Goal: Information Seeking & Learning: Learn about a topic

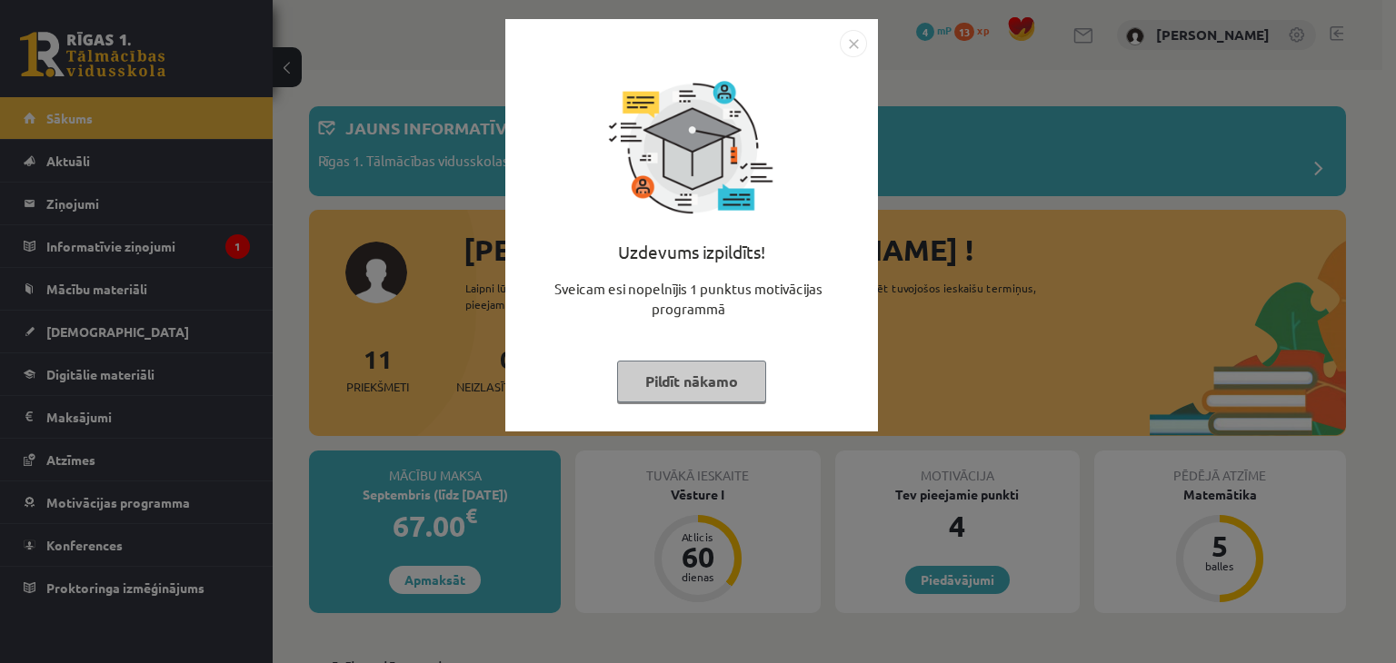
click at [698, 375] on button "Pildīt nākamo" at bounding box center [691, 382] width 149 height 42
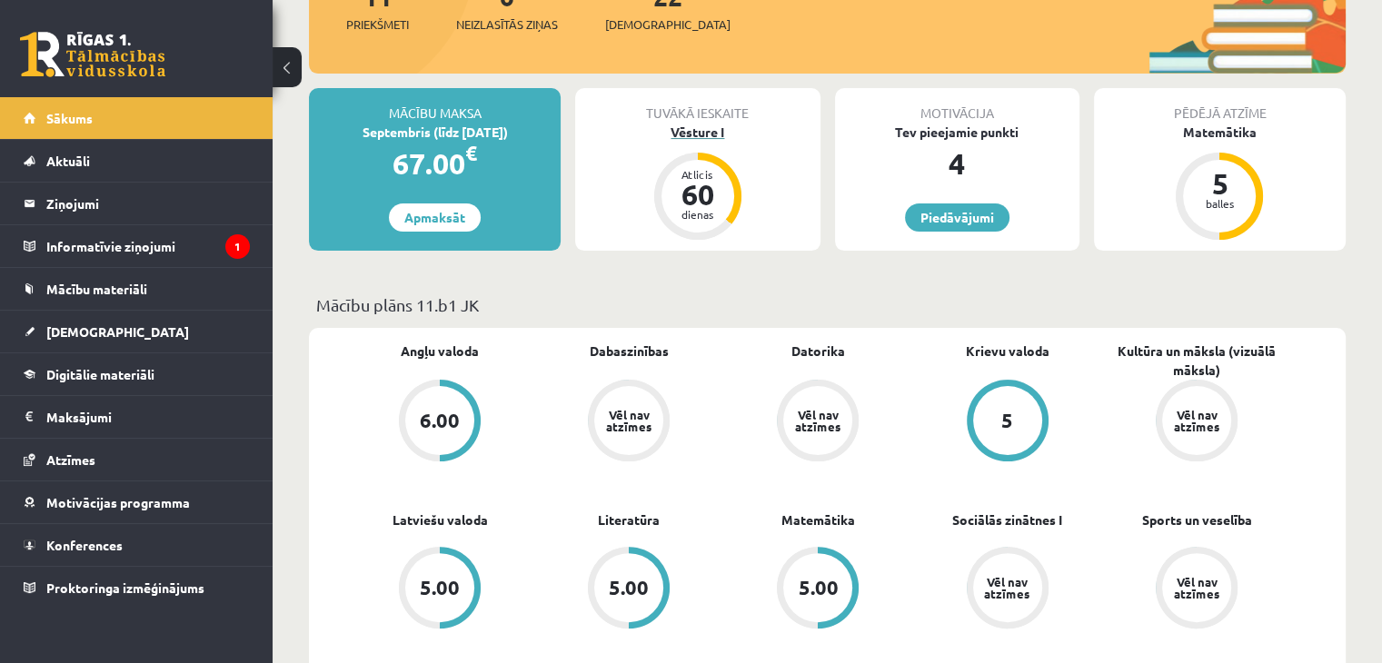
scroll to position [363, 0]
click at [698, 179] on div "60" at bounding box center [698, 193] width 55 height 29
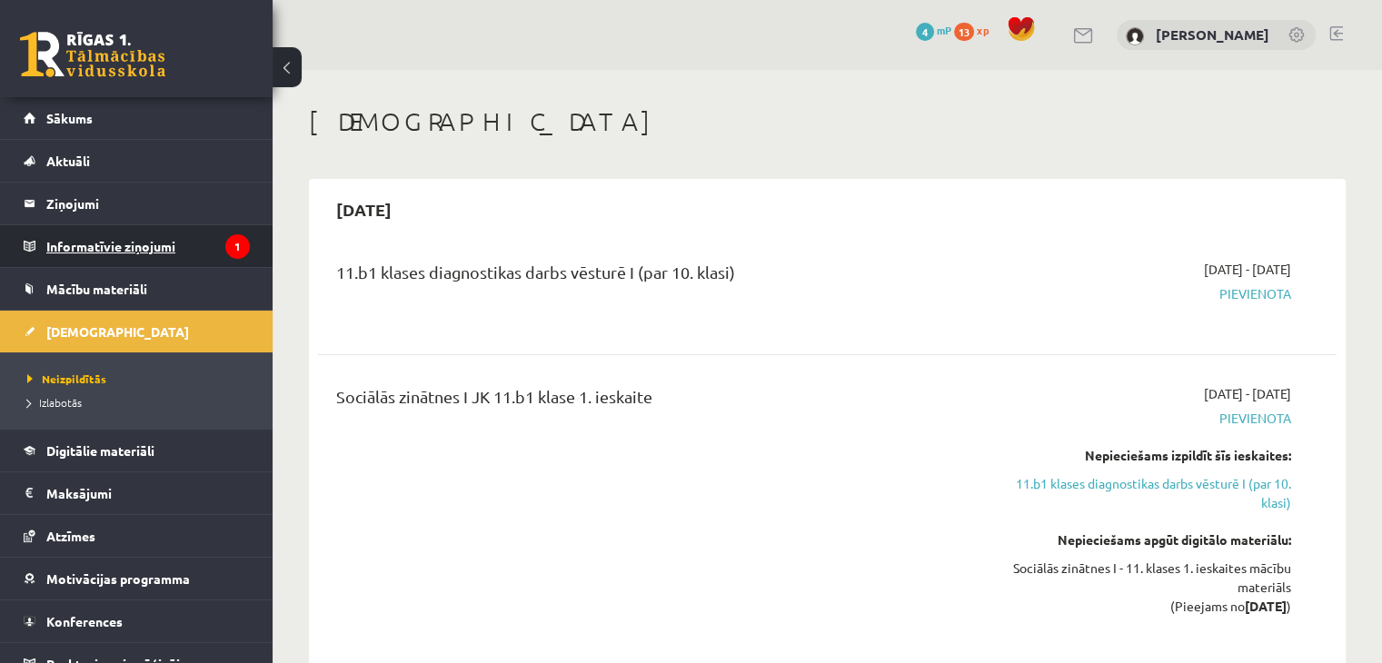
click at [225, 235] on icon "1" at bounding box center [237, 246] width 25 height 25
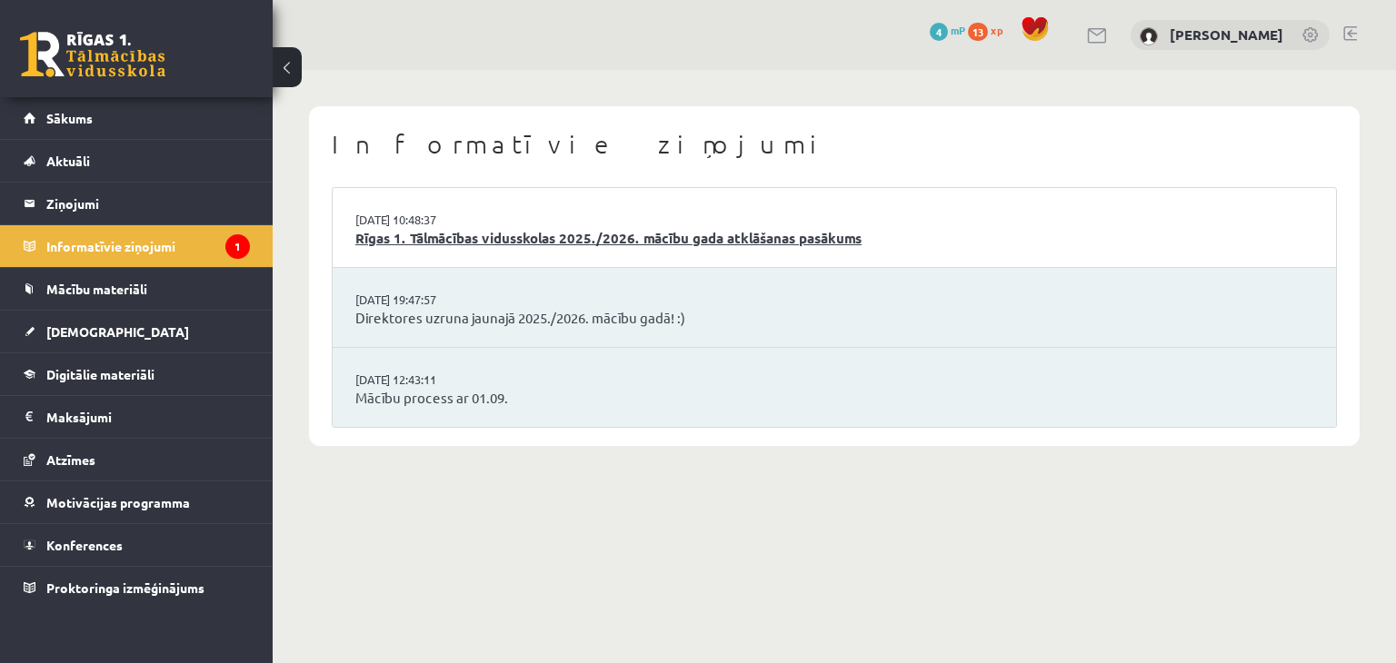
click at [488, 247] on link "Rīgas 1. Tālmācības vidusskolas 2025./2026. mācību gada atklāšanas pasākums" at bounding box center [834, 238] width 958 height 21
click at [146, 288] on span "Mācību materiāli" at bounding box center [96, 289] width 101 height 16
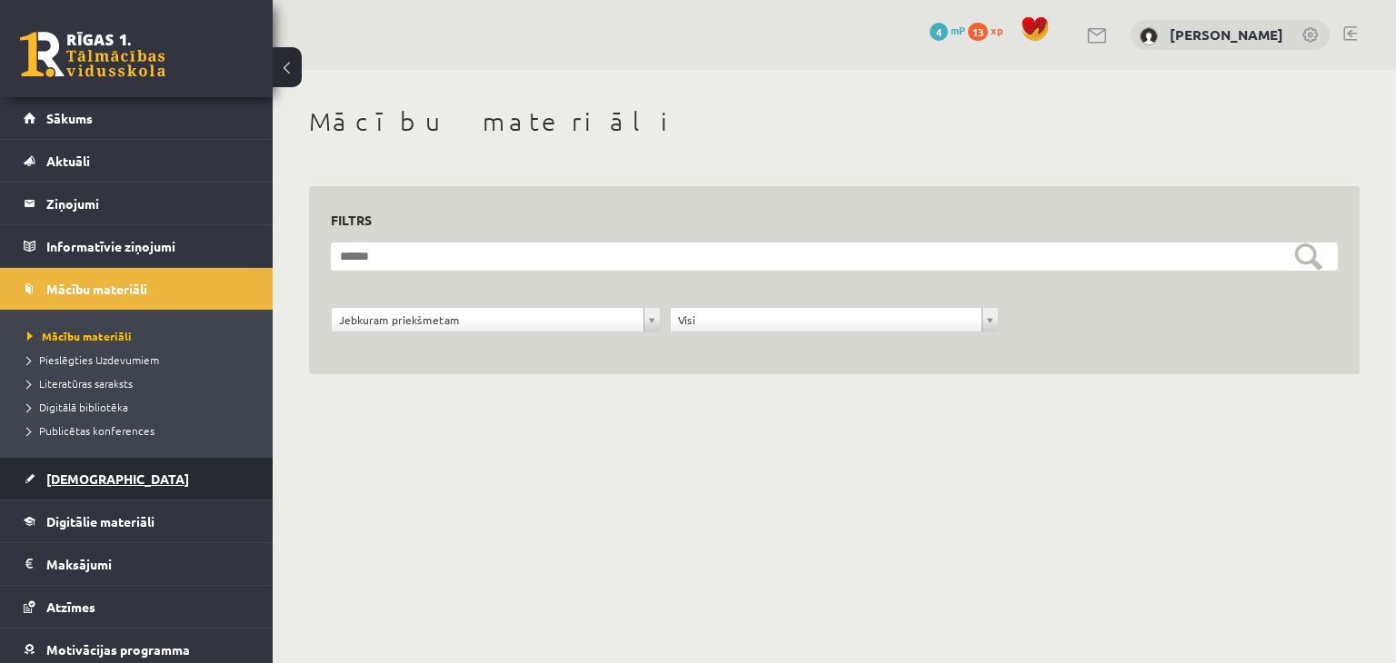
click at [131, 484] on link "[DEMOGRAPHIC_DATA]" at bounding box center [137, 479] width 226 height 42
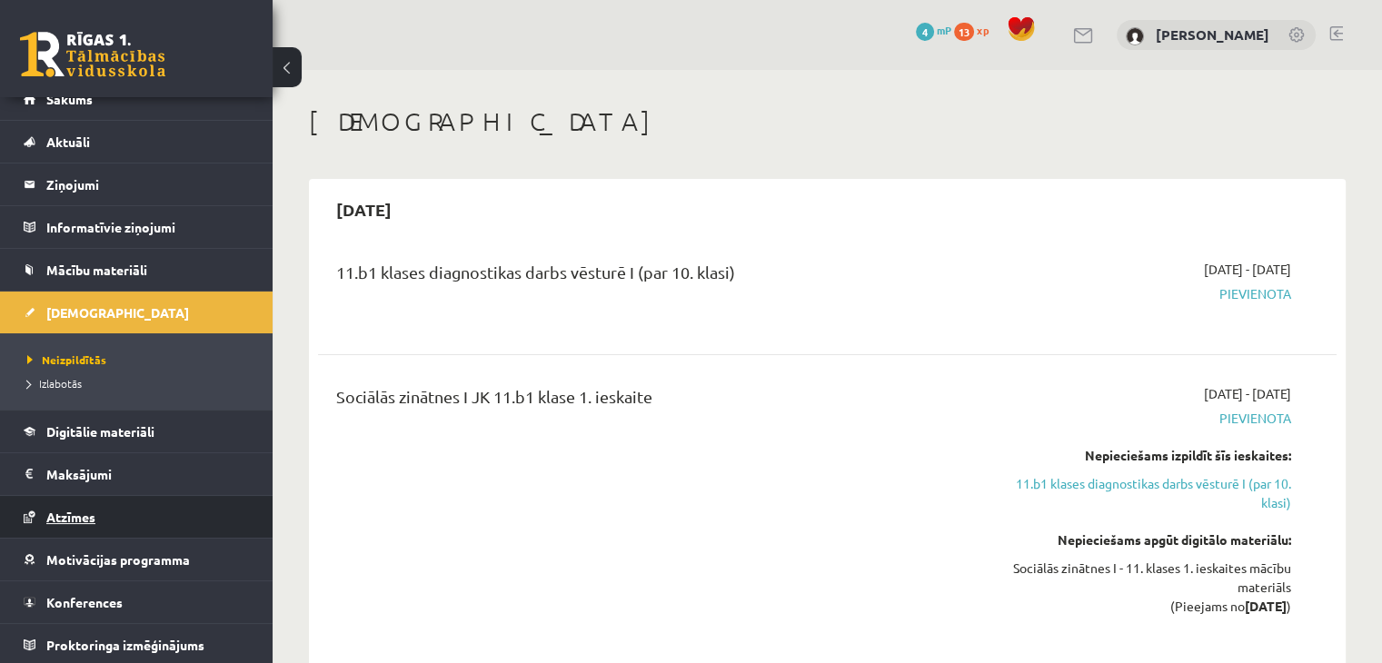
scroll to position [20, 0]
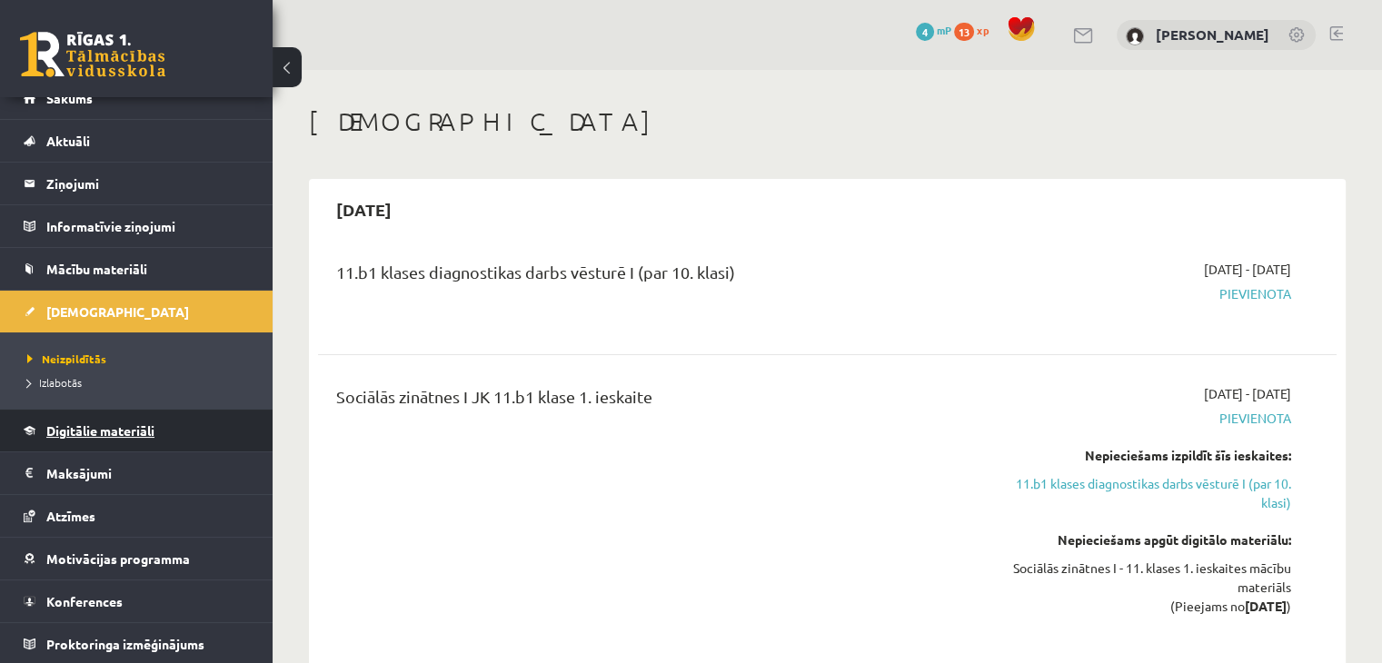
click at [138, 415] on link "Digitālie materiāli" at bounding box center [137, 431] width 226 height 42
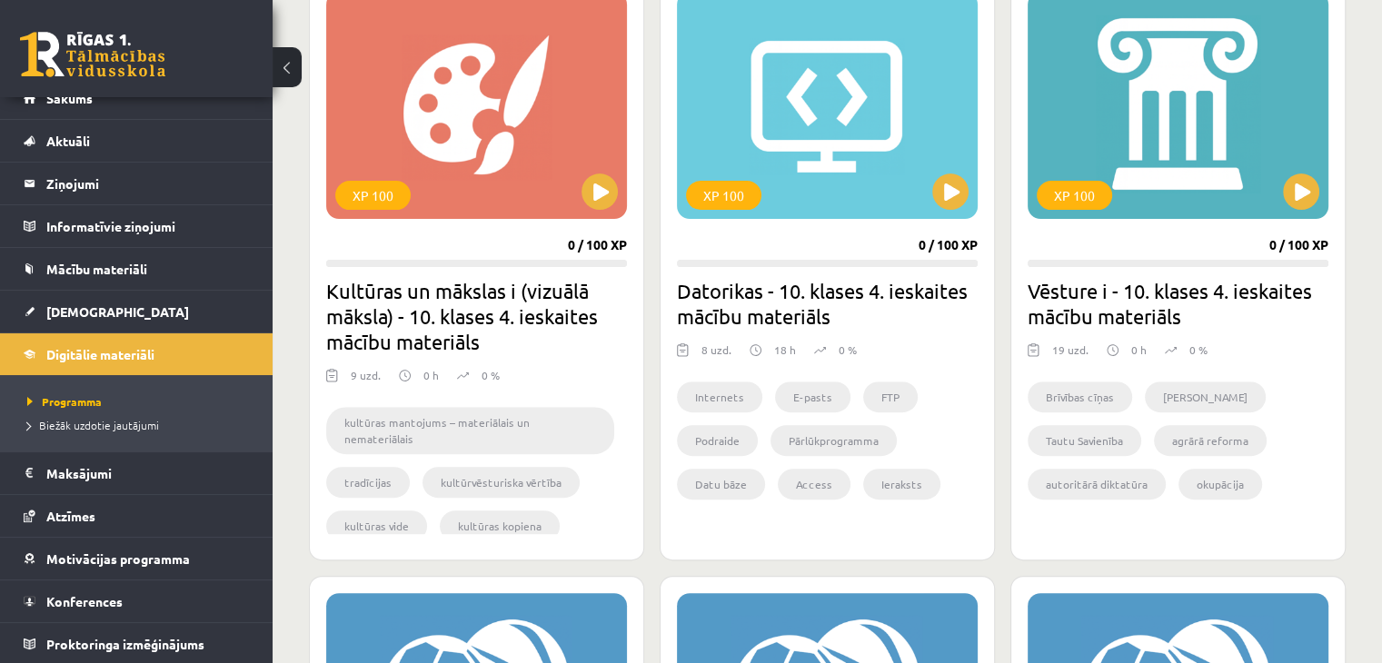
scroll to position [545, 0]
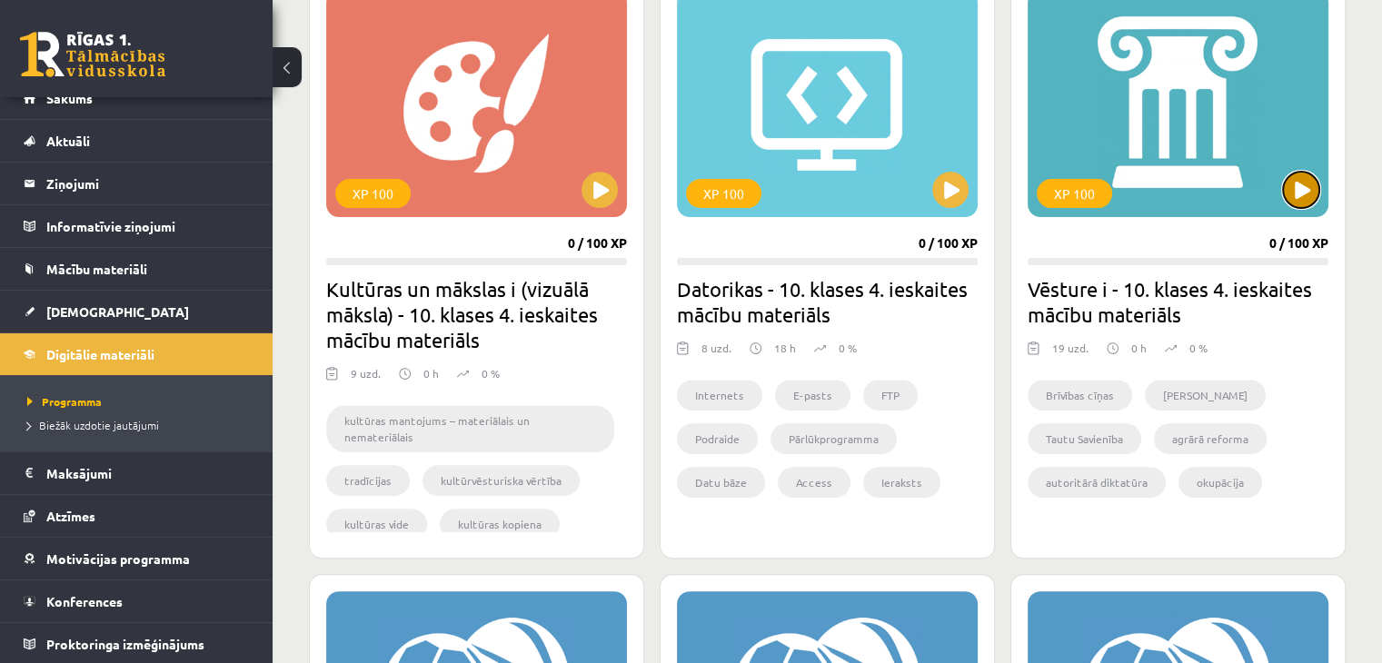
click at [1307, 181] on button at bounding box center [1301, 190] width 36 height 36
click at [1205, 194] on div "XP 100" at bounding box center [1178, 103] width 301 height 227
click at [1074, 194] on div "XP 100" at bounding box center [1074, 193] width 75 height 29
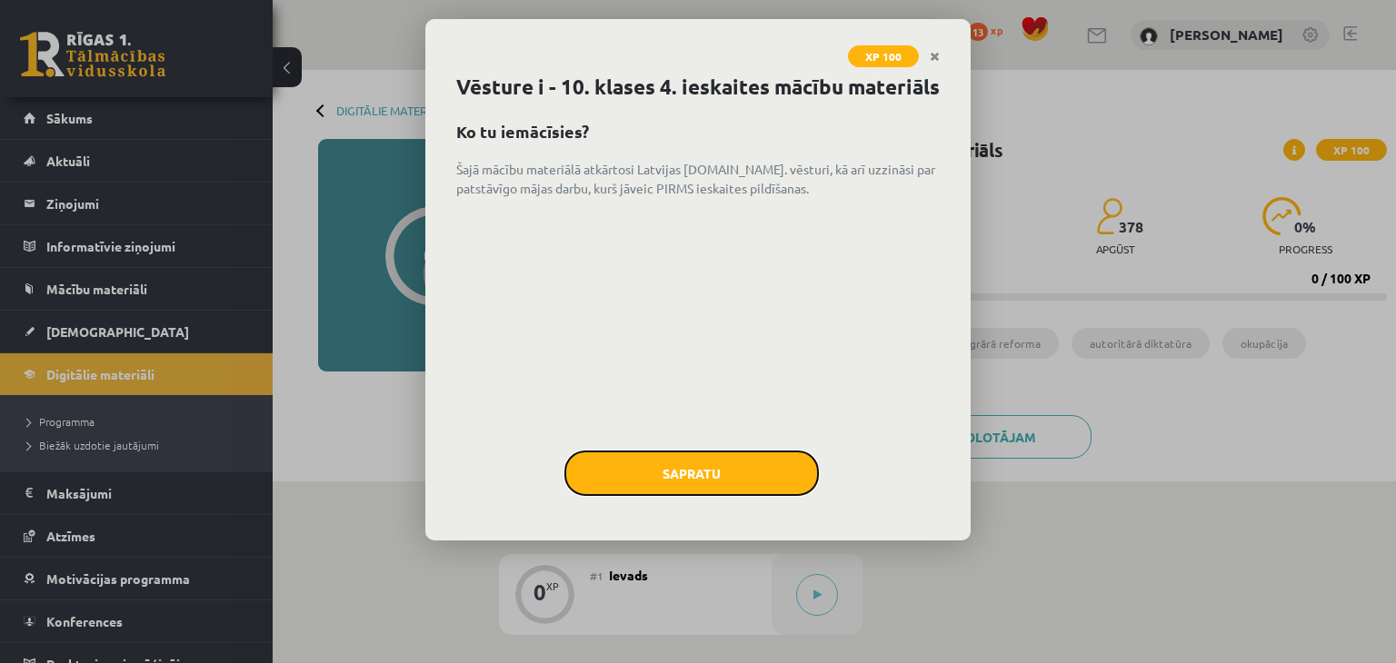
drag, startPoint x: 709, startPoint y: 508, endPoint x: 676, endPoint y: 490, distance: 37.4
click at [710, 496] on button "Sapratu" at bounding box center [691, 473] width 254 height 45
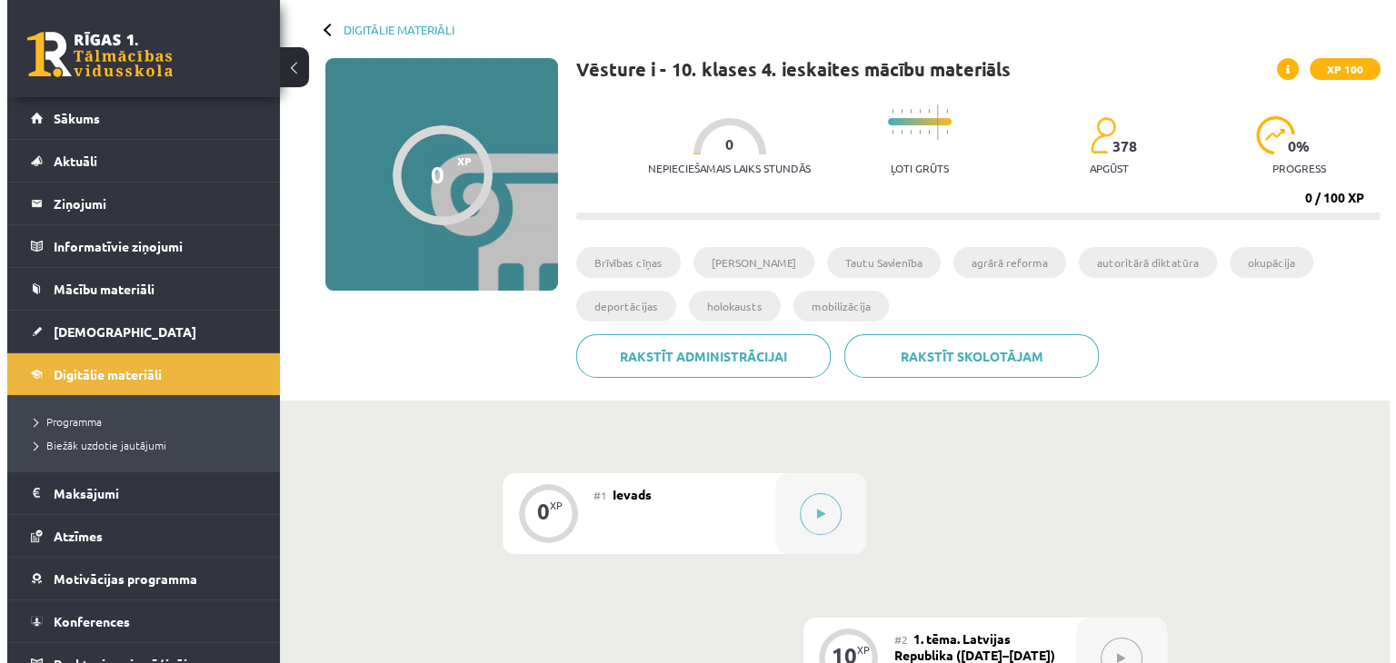
scroll to position [182, 0]
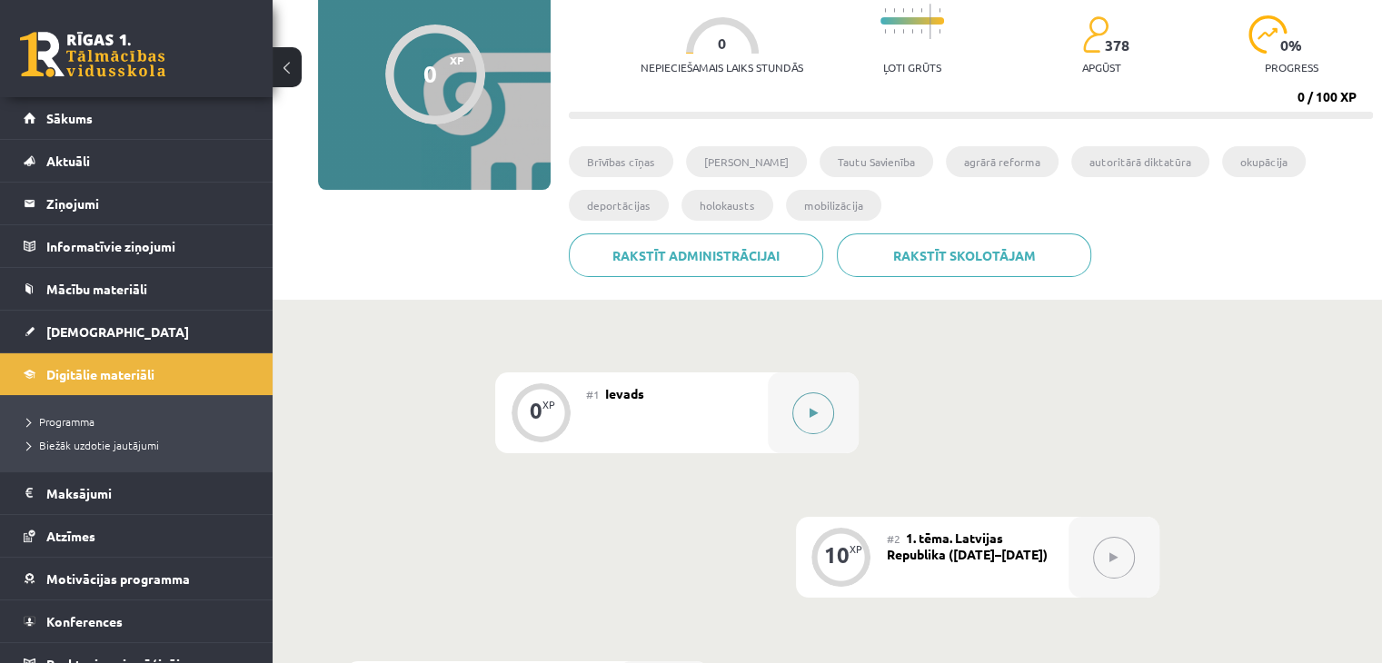
click at [803, 406] on button at bounding box center [813, 414] width 42 height 42
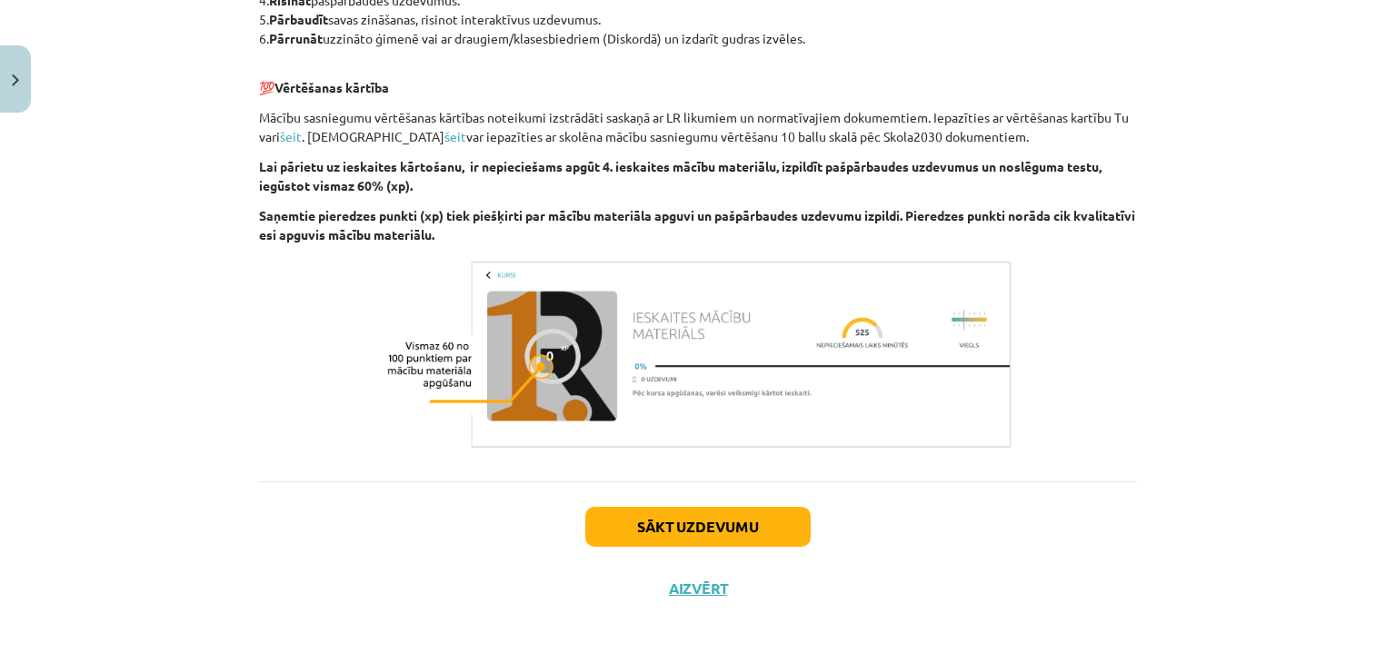
scroll to position [1090, 0]
click at [685, 516] on button "Sākt uzdevumu" at bounding box center [697, 526] width 225 height 40
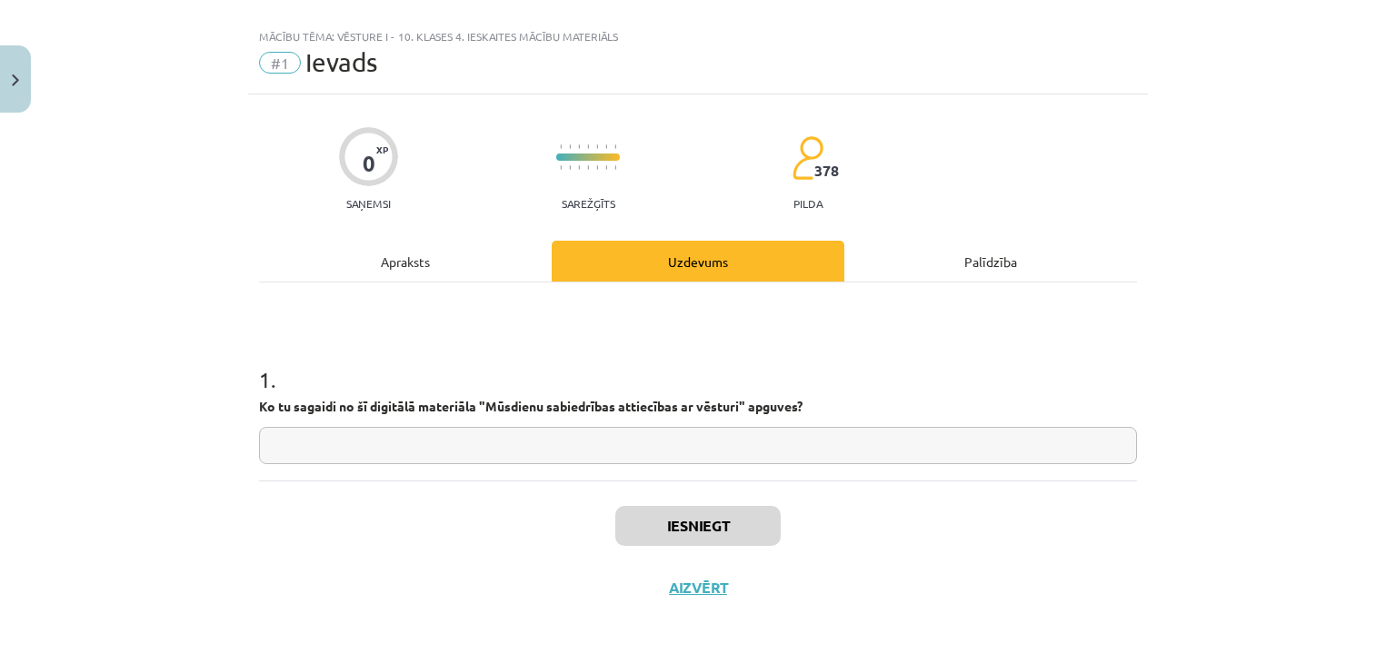
click at [522, 455] on input "text" at bounding box center [698, 445] width 878 height 37
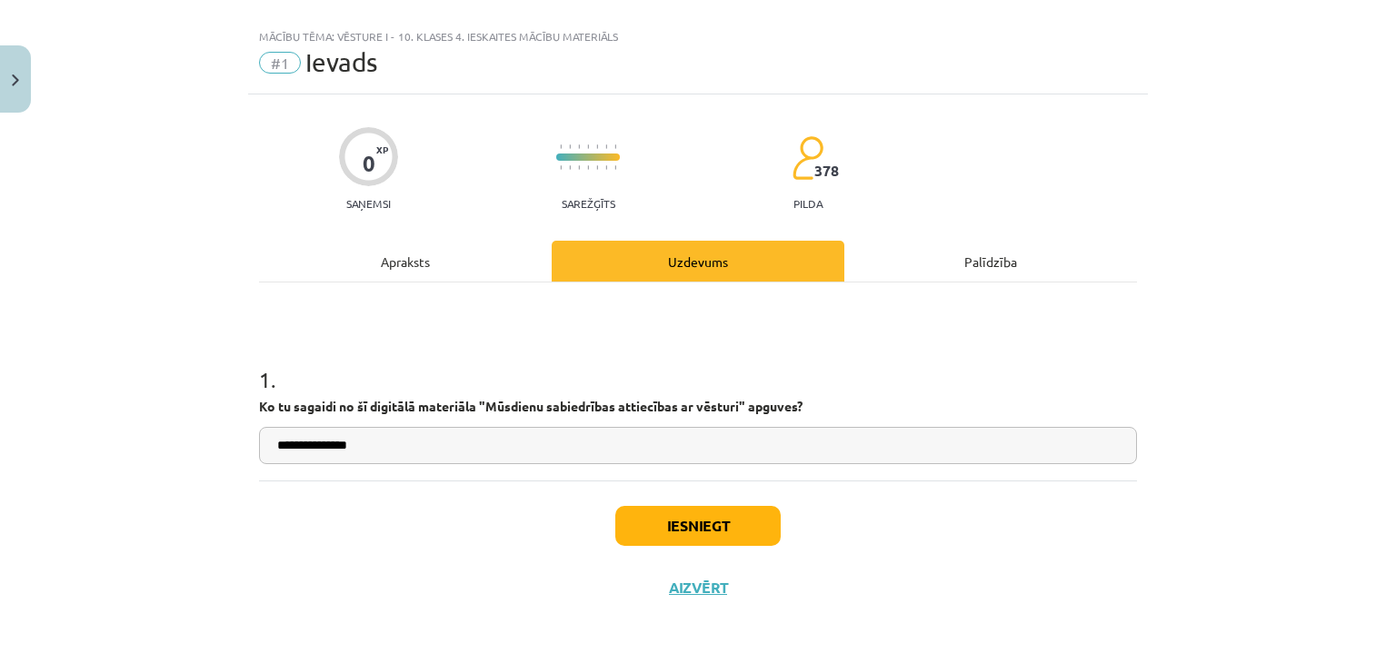
type input "**********"
click at [651, 514] on button "Iesniegt" at bounding box center [697, 526] width 165 height 40
click at [688, 524] on button "Iesniegt" at bounding box center [697, 526] width 165 height 40
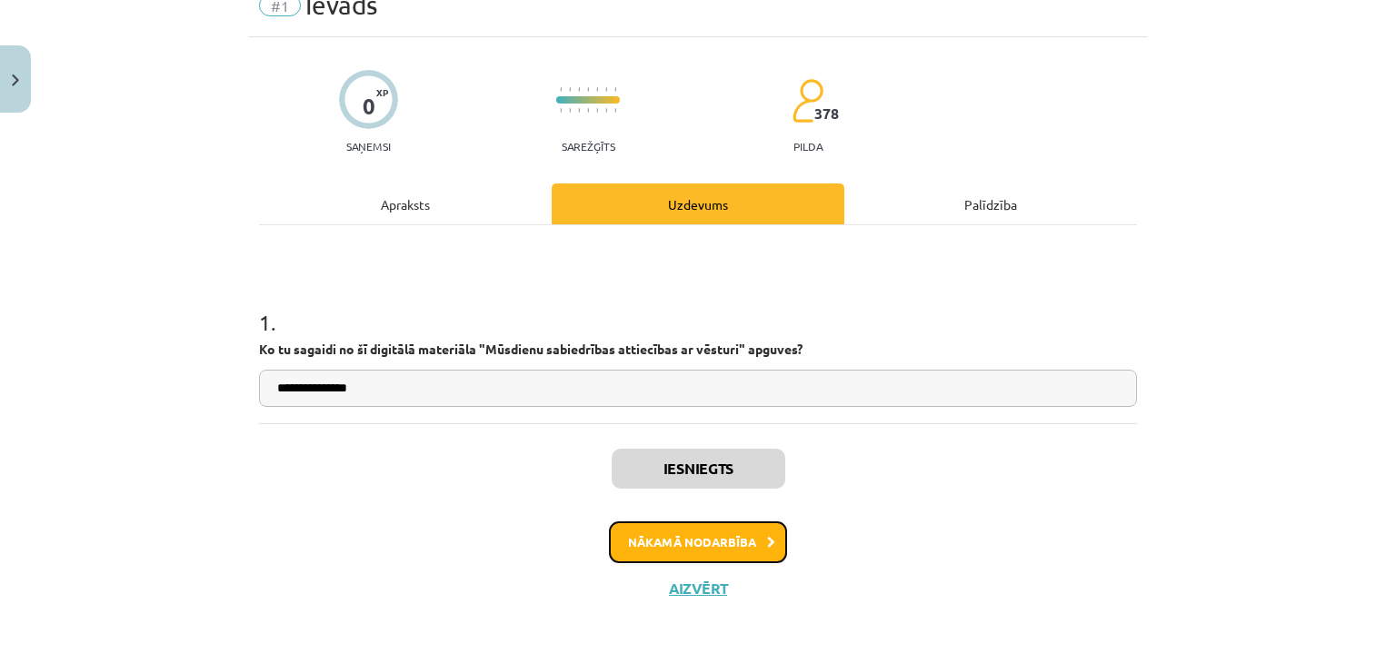
click at [711, 536] on button "Nākamā nodarbība" at bounding box center [698, 543] width 178 height 42
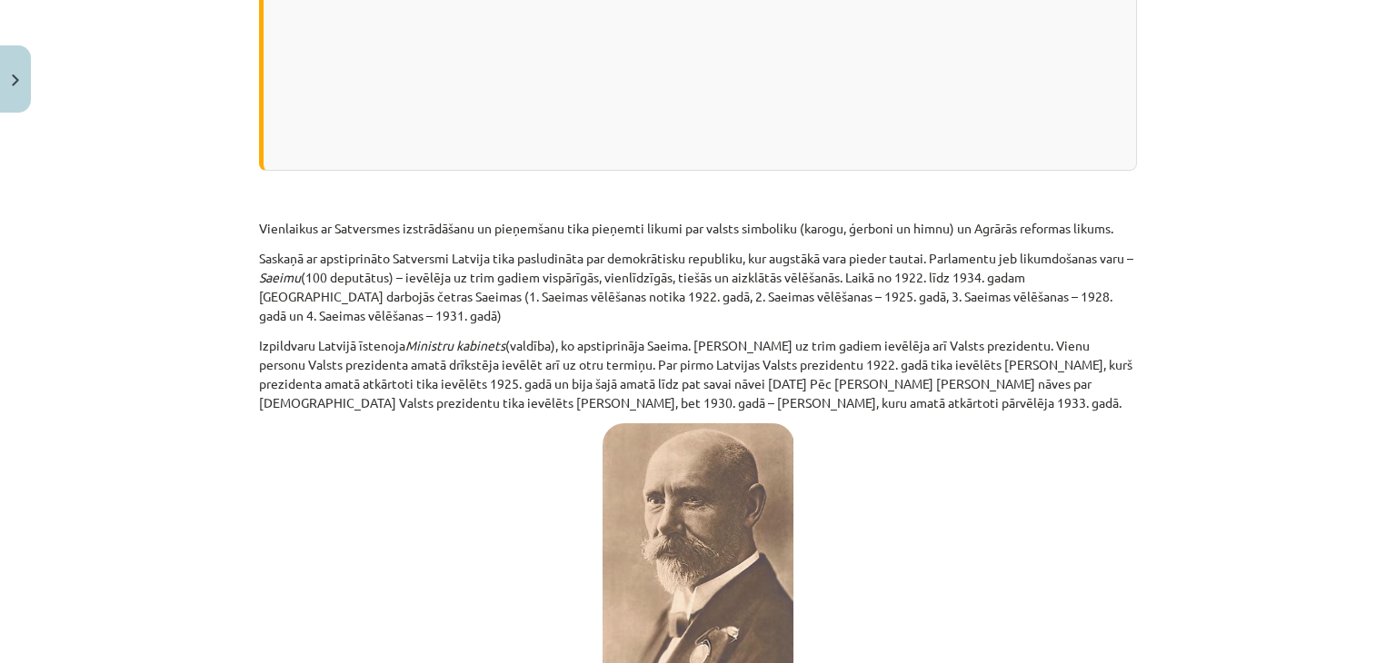
scroll to position [2907, 0]
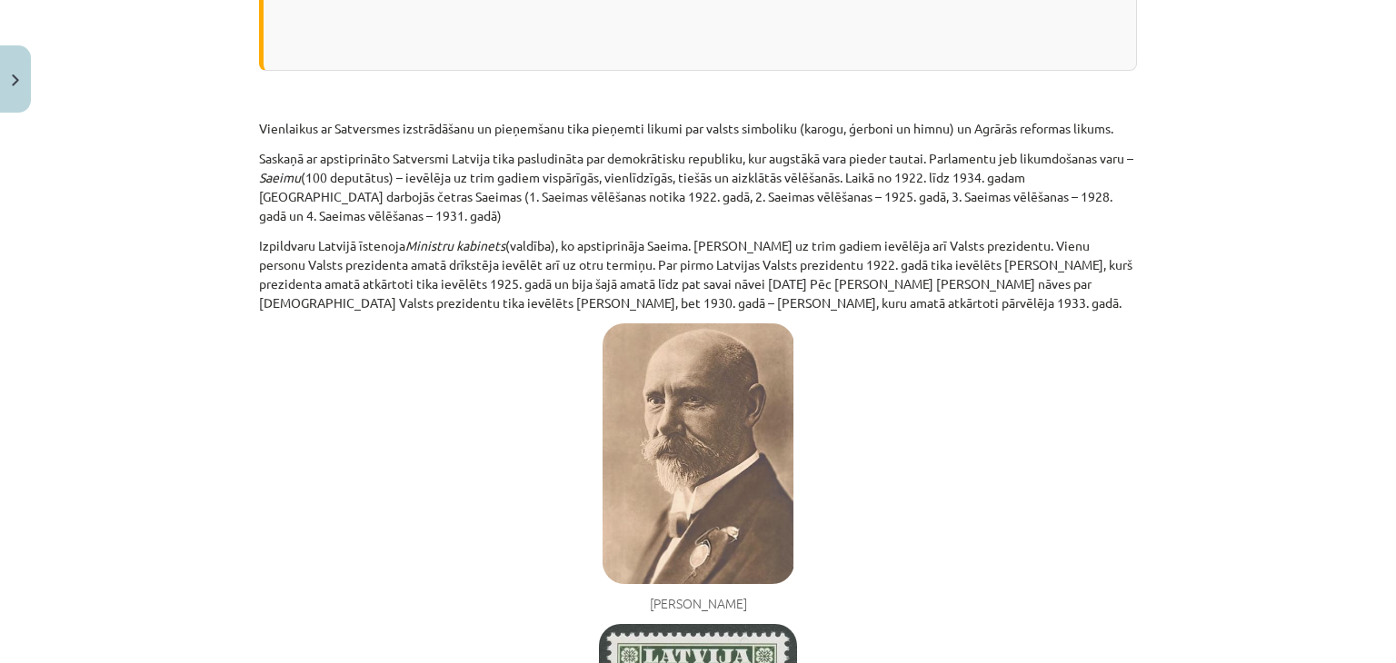
drag, startPoint x: 258, startPoint y: 139, endPoint x: 142, endPoint y: 146, distance: 116.5
click at [127, 144] on div "Mācību tēma: Vēsture i - 10. klases 4. ieskaites mācību materiāls #2 1. tēma. L…" at bounding box center [698, 331] width 1396 height 663
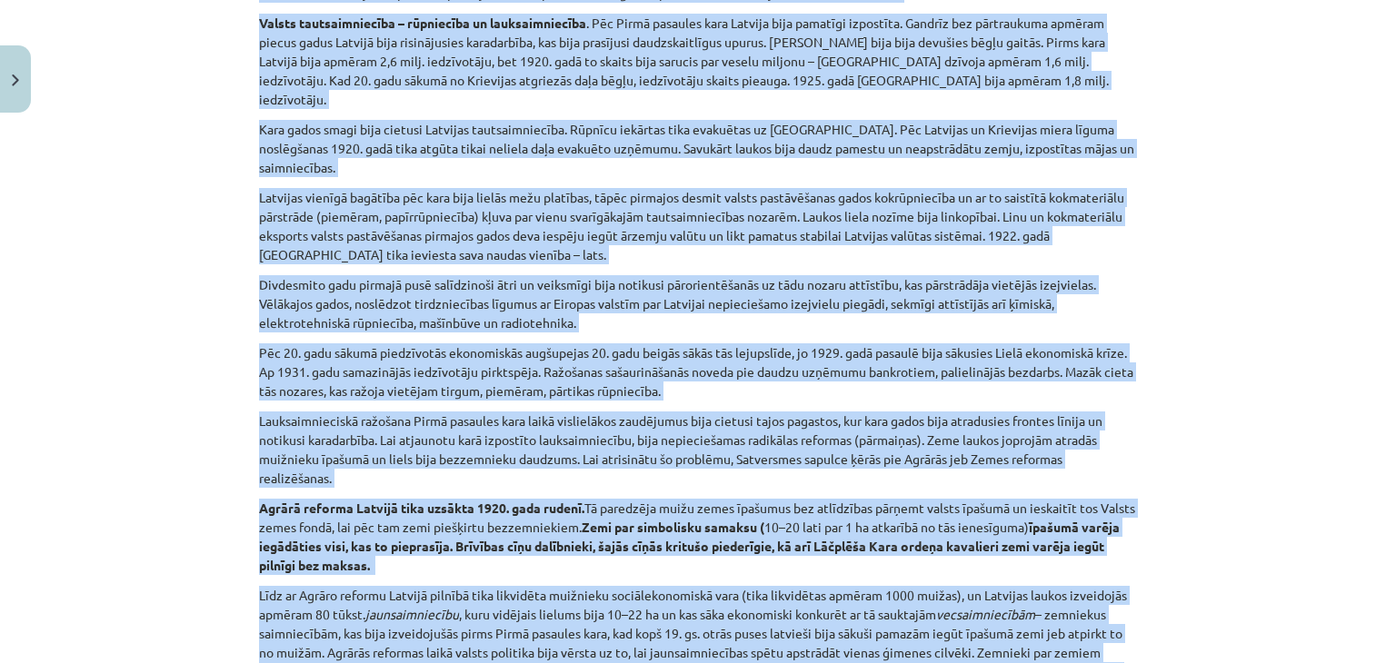
scroll to position [5677, 0]
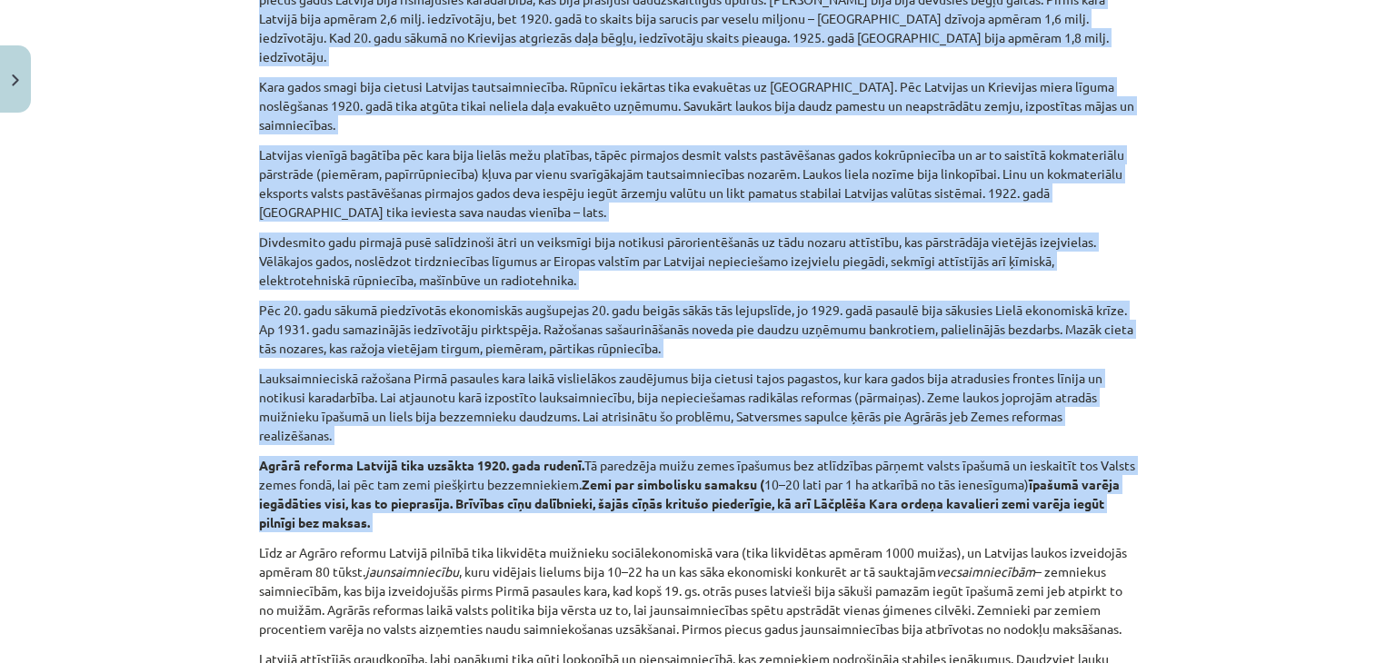
drag, startPoint x: 240, startPoint y: 81, endPoint x: 1276, endPoint y: 488, distance: 1112.9
click at [1276, 488] on div "Mācību tēma: Vēsture i - 10. klases 4. ieskaites mācību materiāls #2 1. tēma. L…" at bounding box center [698, 331] width 1396 height 663
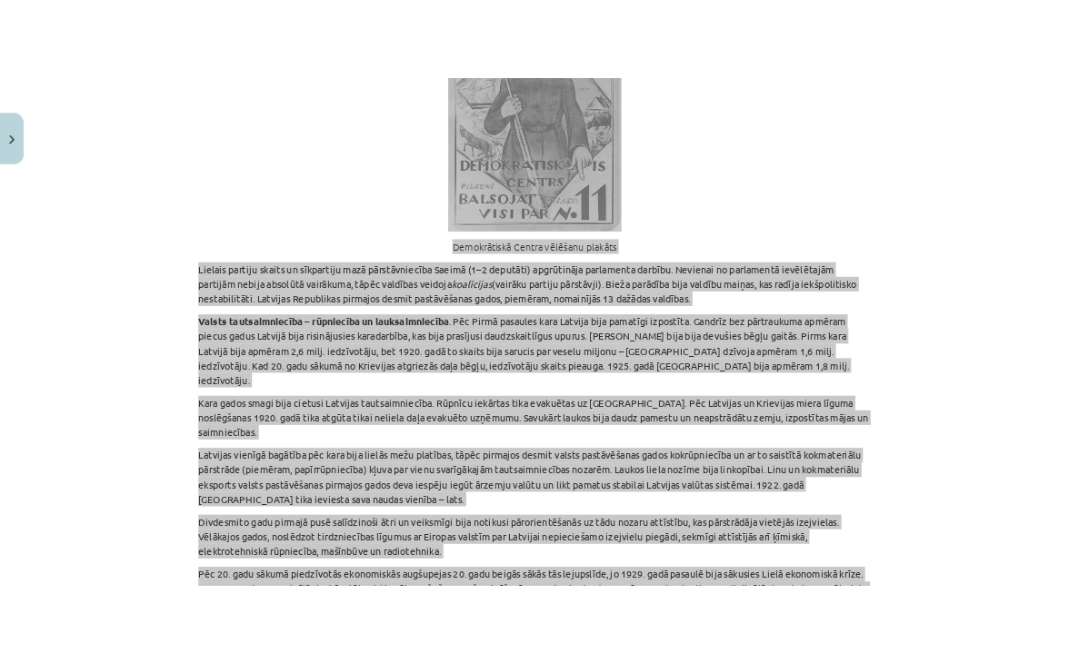
scroll to position [5313, 0]
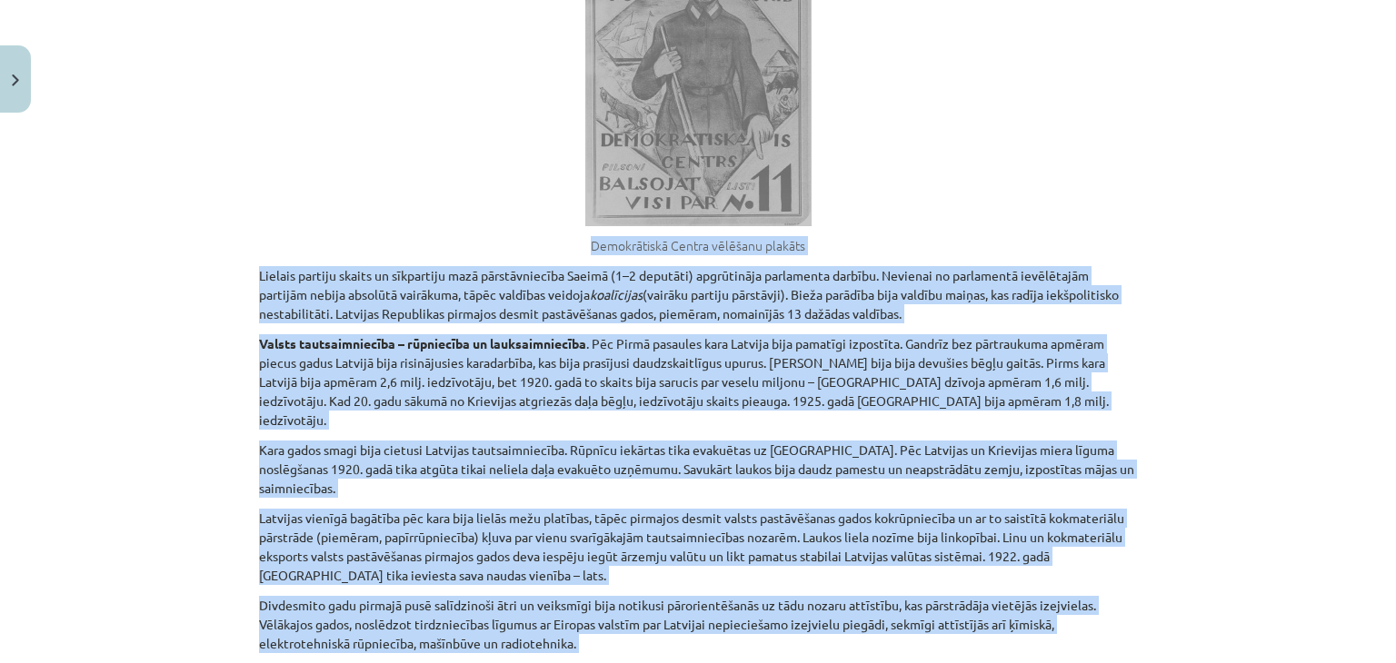
drag, startPoint x: 876, startPoint y: 81, endPoint x: 917, endPoint y: 90, distance: 41.9
click at [876, 79] on div "Demokrātiskā Centra vēlēšanu plakāts" at bounding box center [698, 89] width 878 height 354
click at [992, 211] on div "Demokrātiskā Centra vēlēšanu plakāts" at bounding box center [698, 89] width 878 height 354
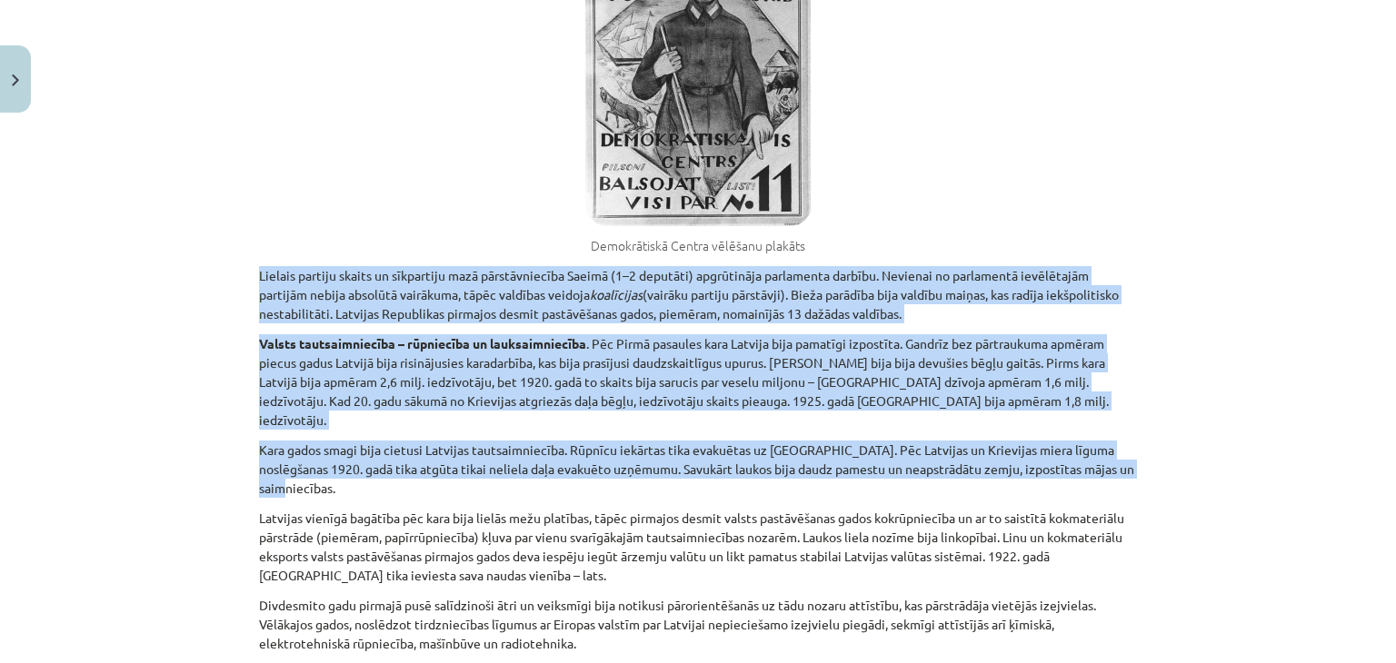
drag, startPoint x: 252, startPoint y: 249, endPoint x: 1101, endPoint y: 448, distance: 872.5
click at [876, 441] on p "Kara gados smagi bija cietusi Latvijas tautsaimniecība. Rūpnīcu iekārtas tika e…" at bounding box center [698, 469] width 878 height 57
click at [1027, 342] on p "Valsts tautsaimniecība – rūpniecība un lauksaimniecība . Pēc Pirmā pasaules kar…" at bounding box center [698, 381] width 878 height 95
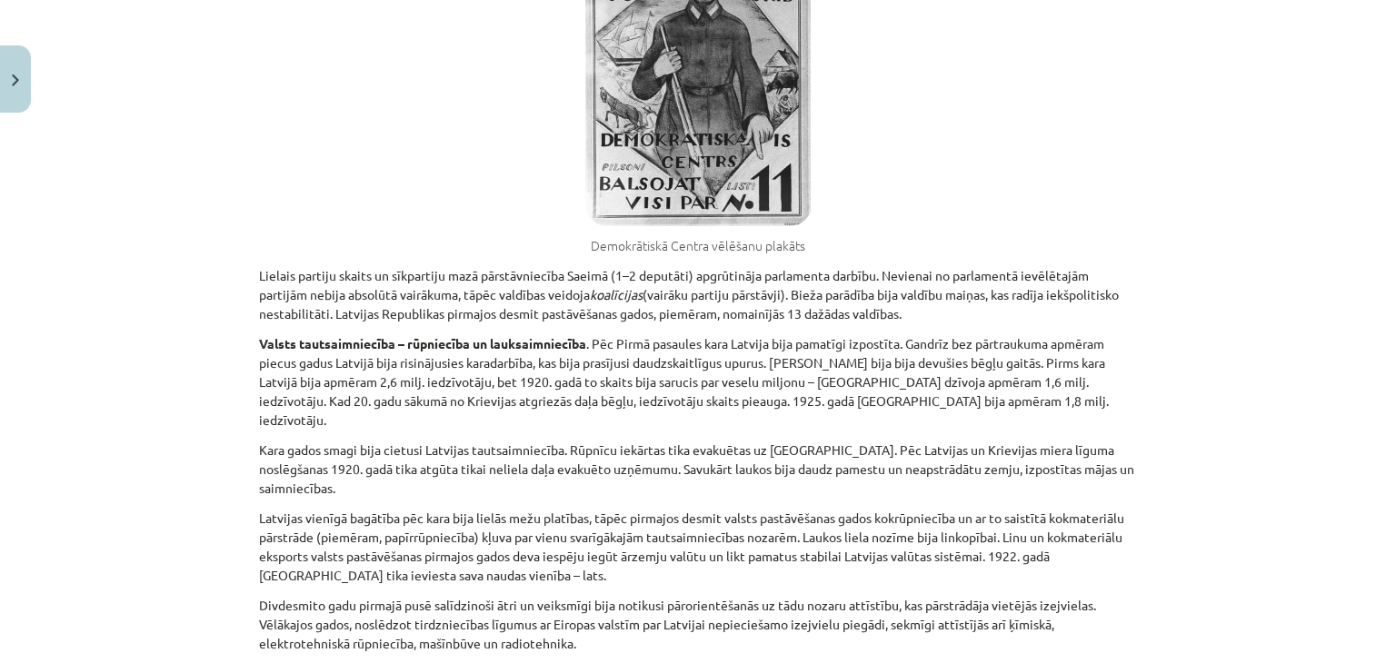
click at [945, 283] on p "Lielais partiju skaits un sīkpartiju mazā pārstāvniecība Saeimā (1–2 deputāti) …" at bounding box center [698, 294] width 878 height 57
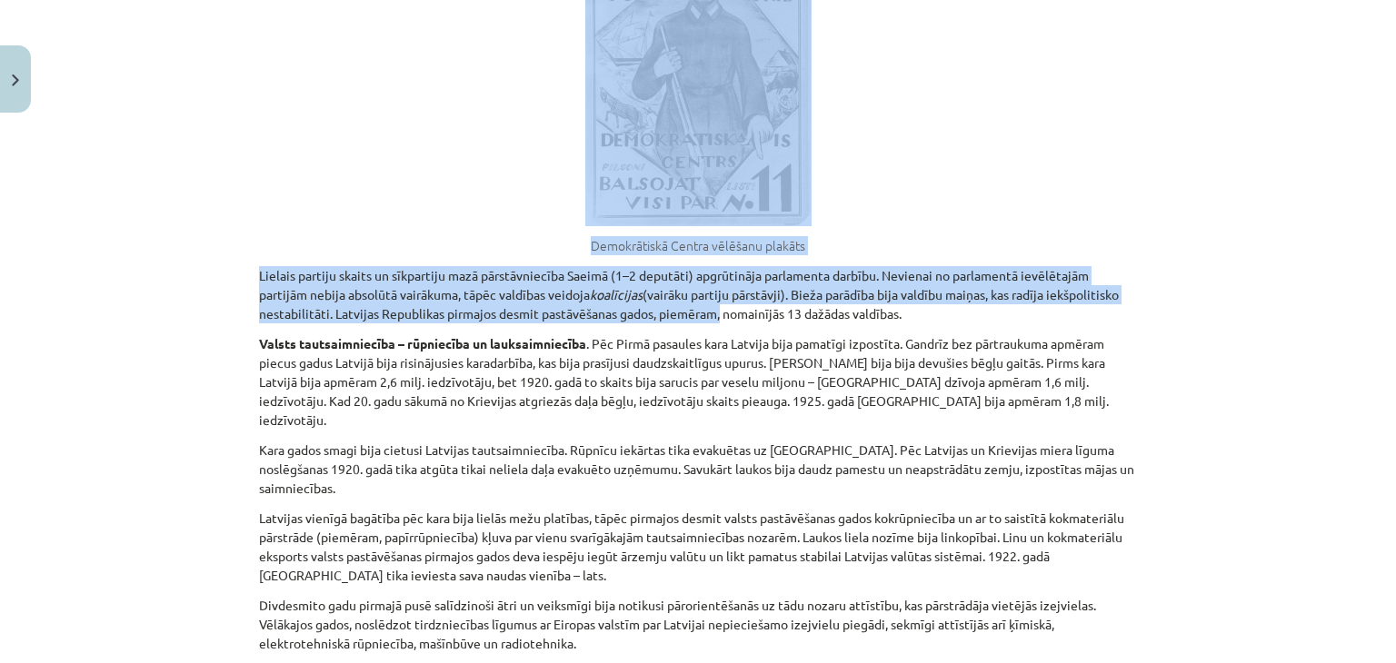
drag, startPoint x: 229, startPoint y: 244, endPoint x: 731, endPoint y: 303, distance: 504.9
click at [717, 303] on div "Mācību tēma: Vēsture i - 10. klases 4. ieskaites mācību materiāls #2 1. tēma. L…" at bounding box center [698, 331] width 1396 height 663
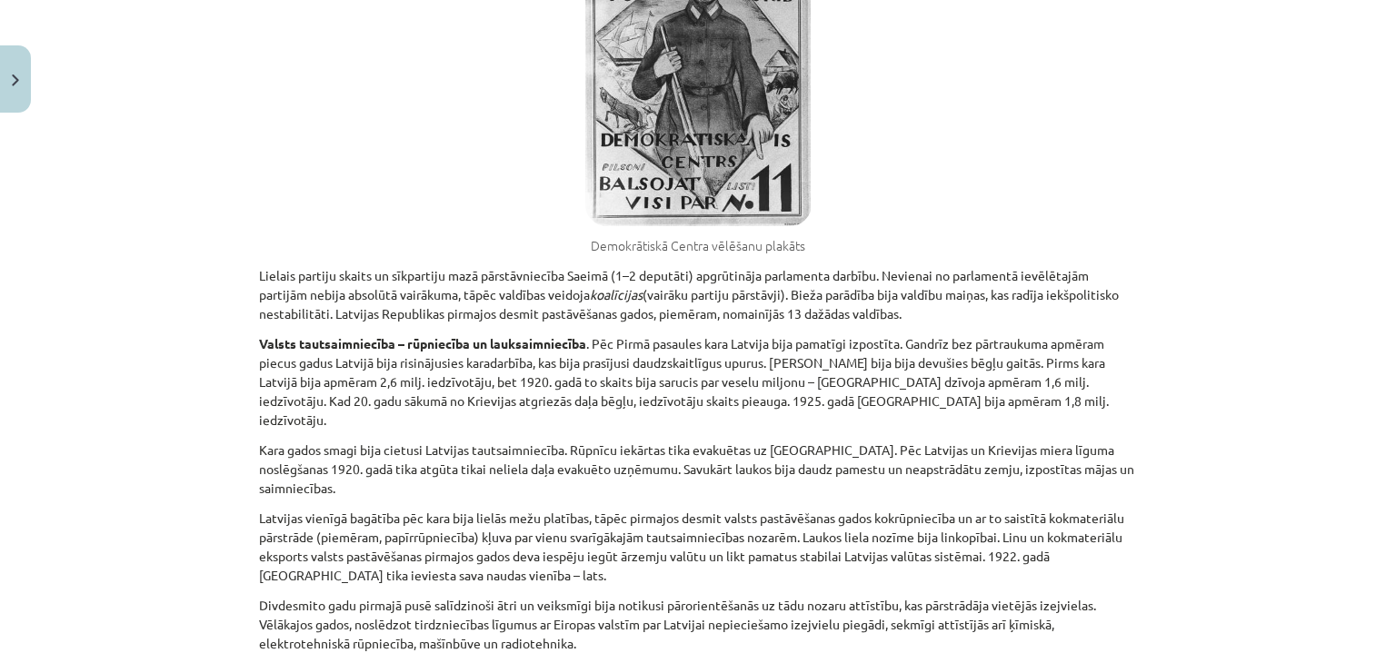
drag, startPoint x: 915, startPoint y: 292, endPoint x: 253, endPoint y: 242, distance: 663.3
click at [259, 266] on p "Lielais partiju skaits un sīkpartiju mazā pārstāvniecība Saeimā (1–2 deputāti) …" at bounding box center [698, 294] width 878 height 57
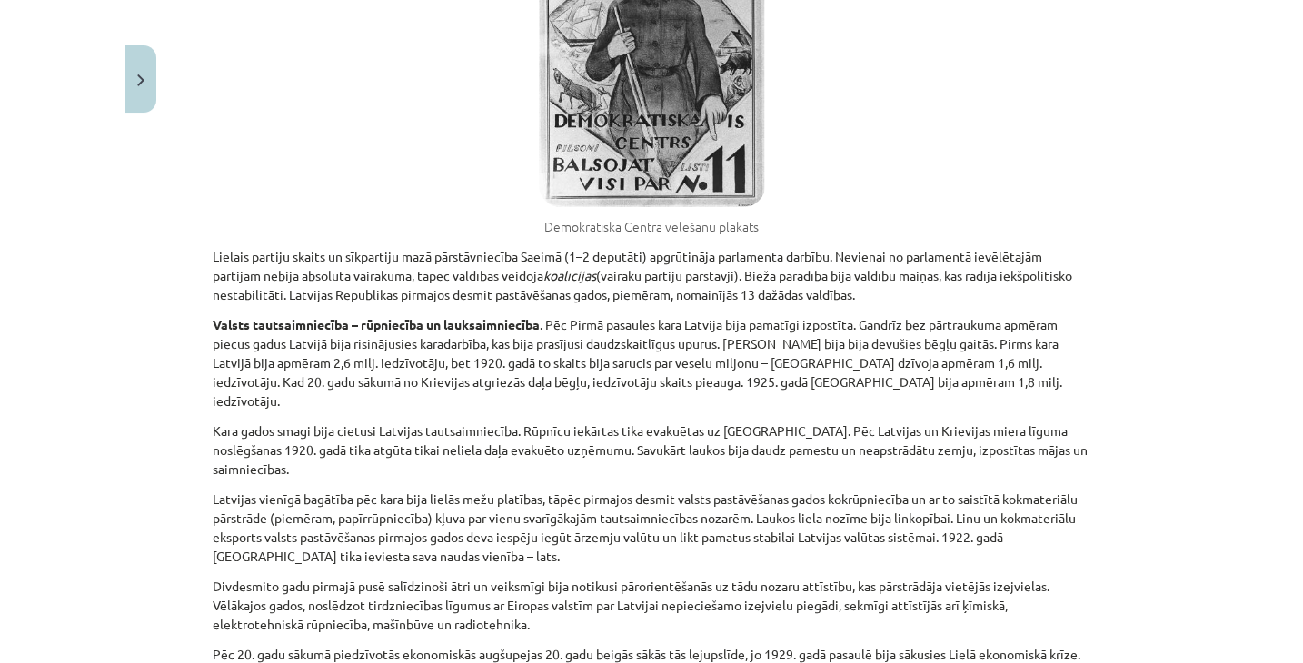
scroll to position [5352, 0]
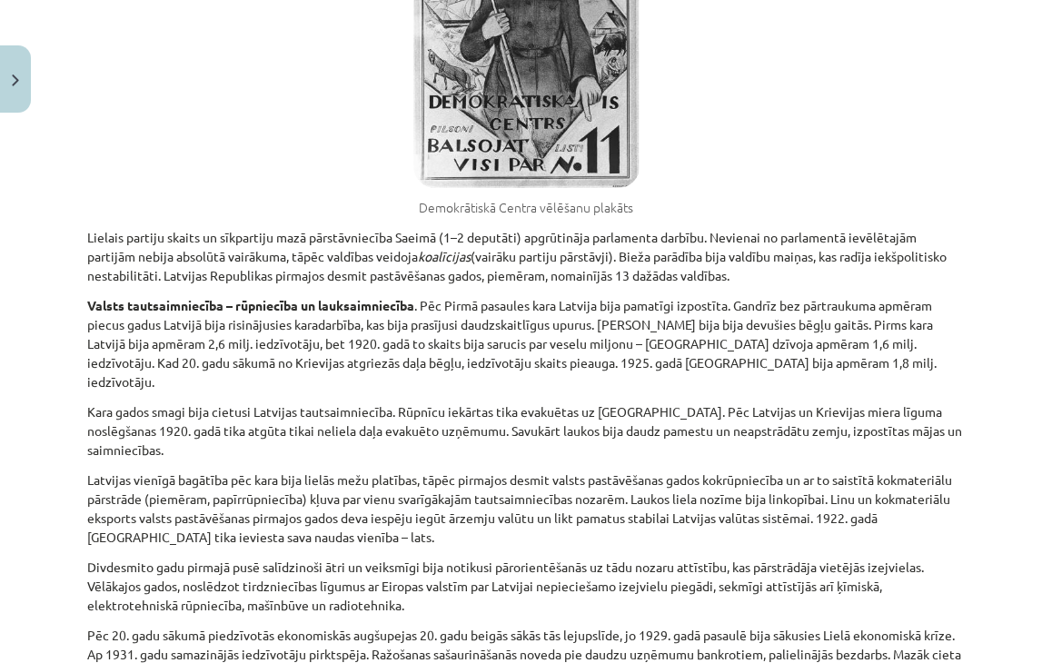
click at [949, 52] on div "Demokrātiskā Centra vēlēšanu plakāts" at bounding box center [526, 51] width 878 height 354
click at [883, 104] on div "Demokrātiskā Centra vēlēšanu plakāts" at bounding box center [526, 51] width 878 height 354
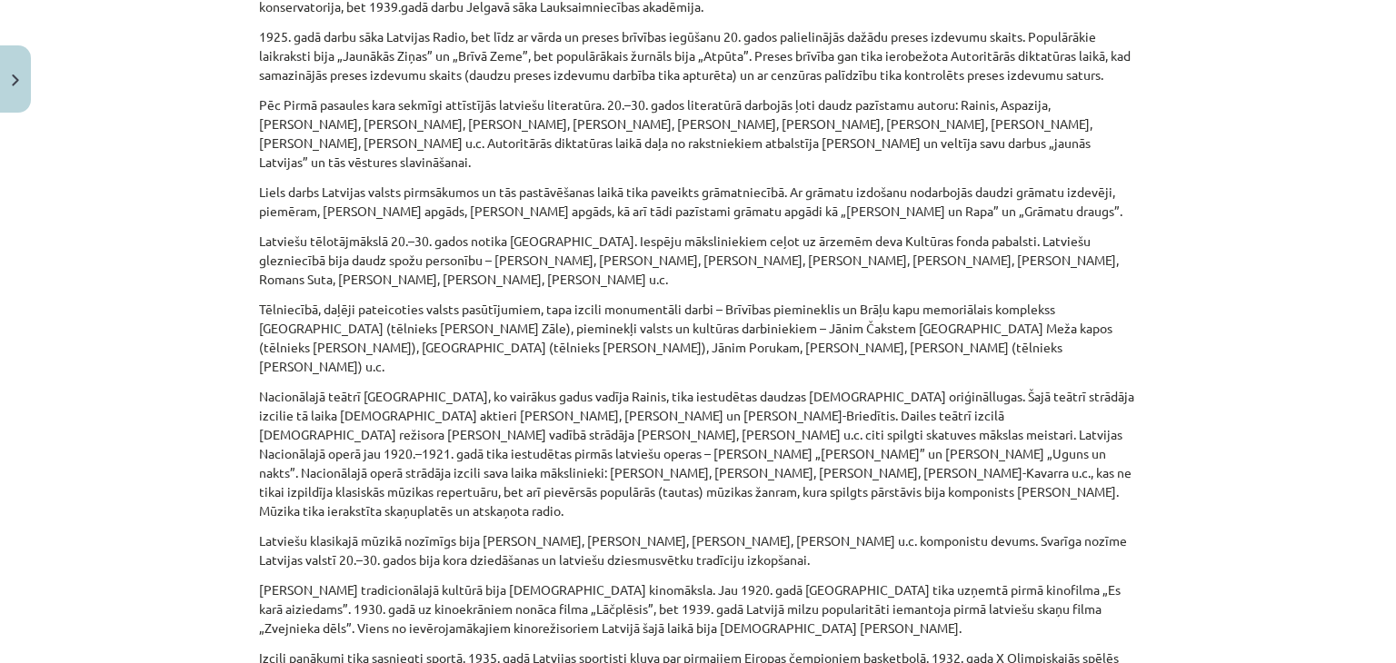
scroll to position [9469, 0]
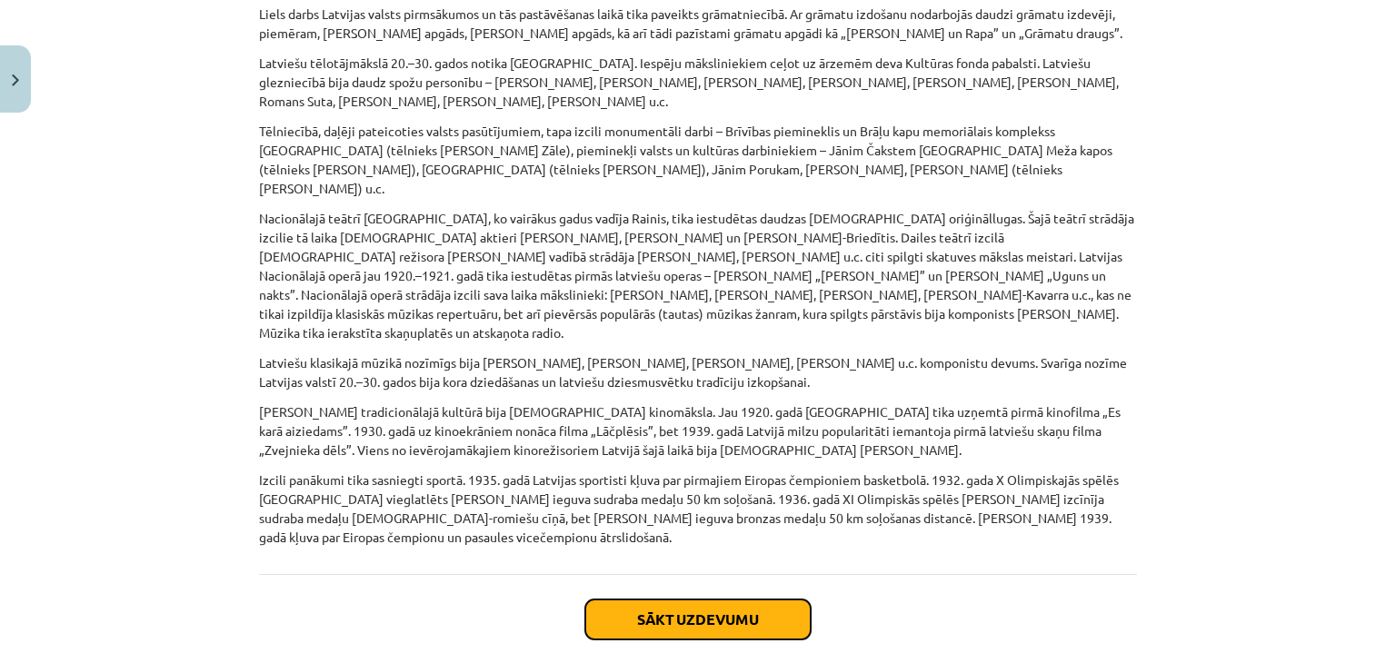
click at [716, 600] on button "Sākt uzdevumu" at bounding box center [697, 620] width 225 height 40
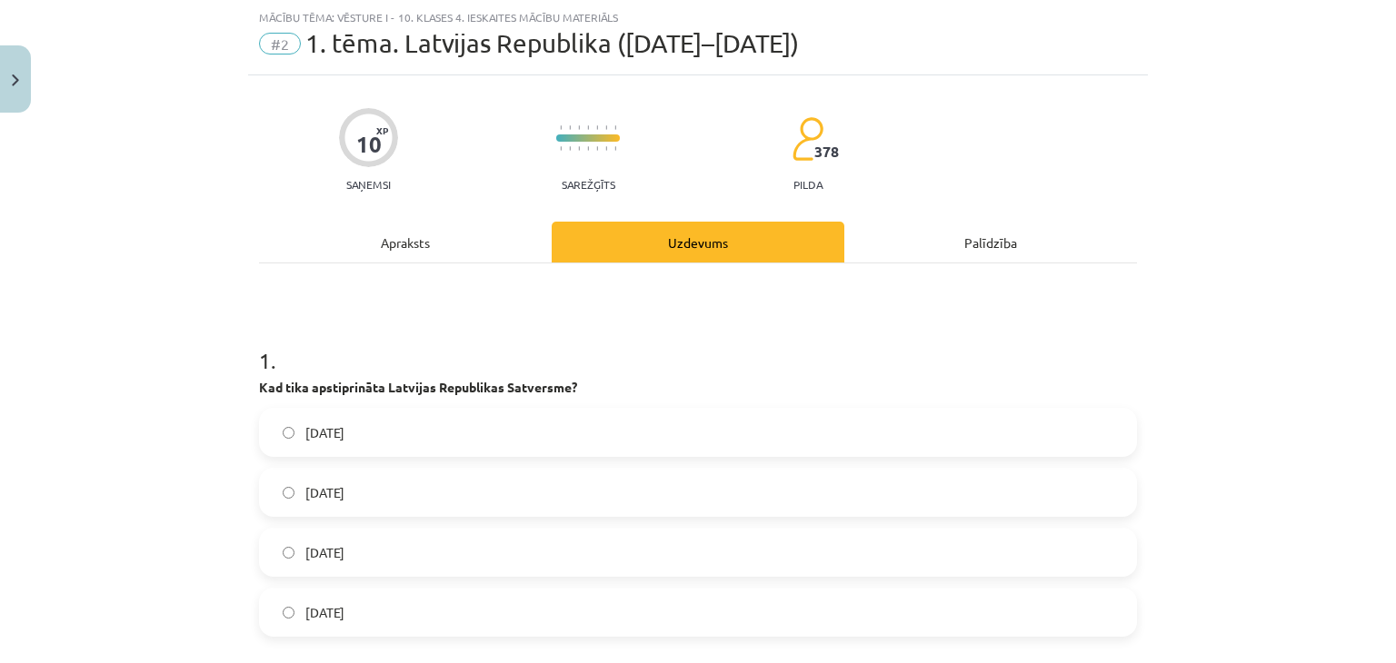
scroll to position [227, 0]
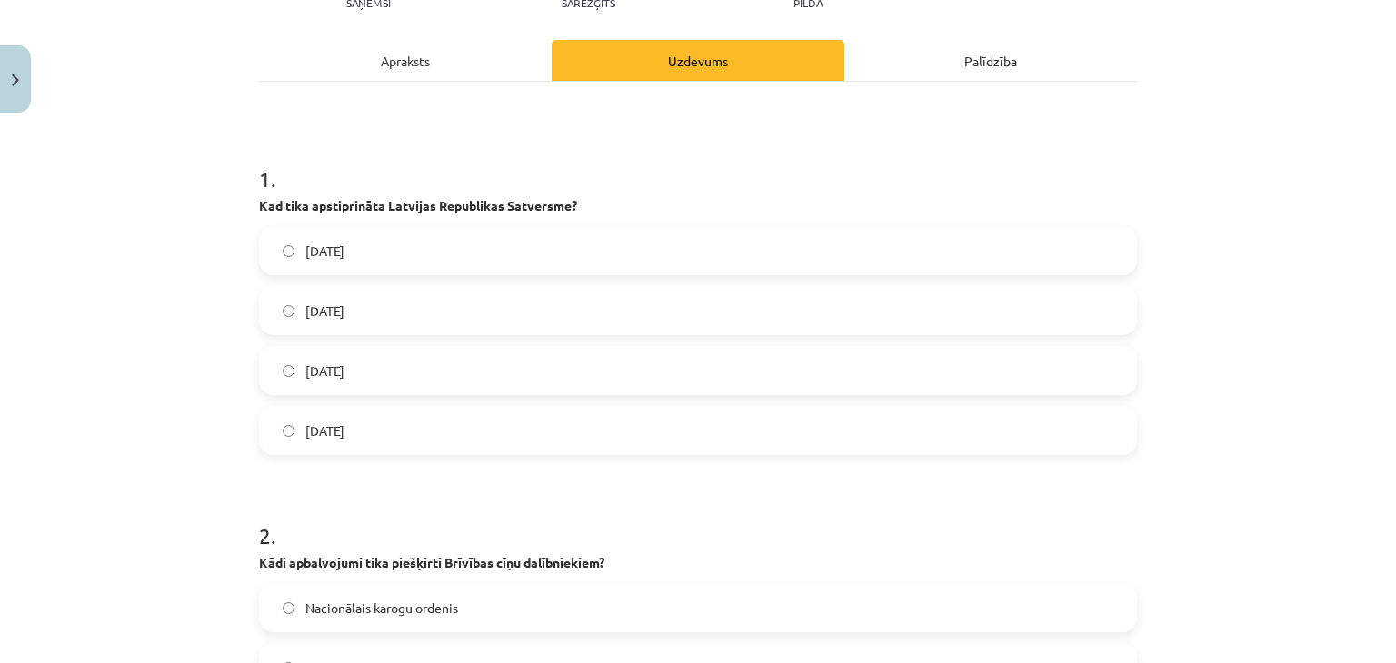
click at [344, 375] on span "1920. gada 11. augustā" at bounding box center [324, 371] width 39 height 19
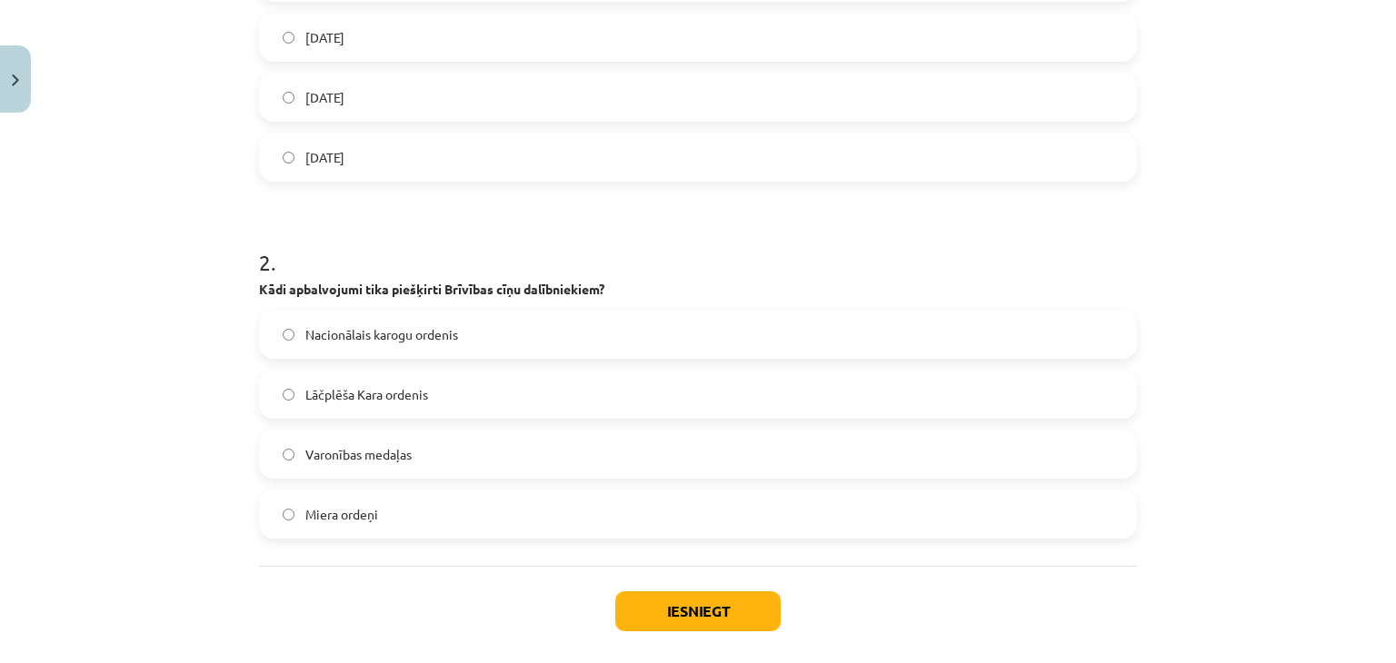
scroll to position [586, 0]
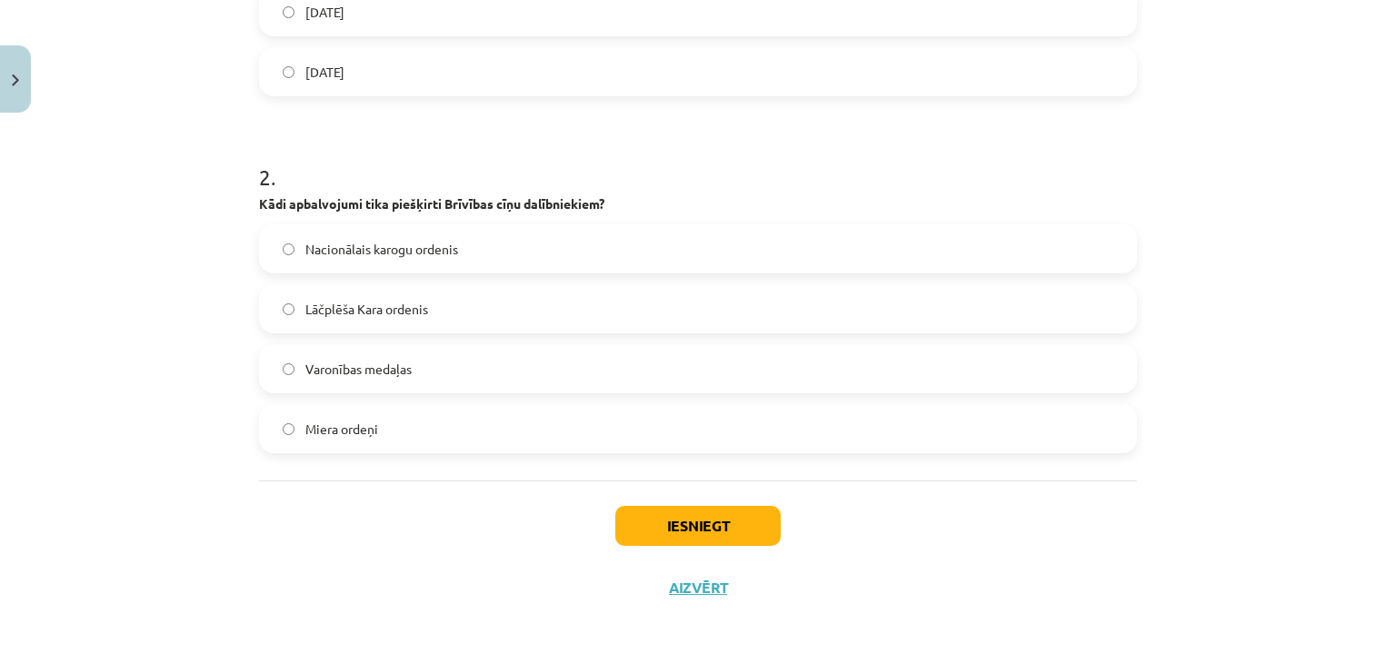
click at [452, 299] on label "Lāčplēša Kara ordenis" at bounding box center [698, 308] width 874 height 45
click at [687, 528] on button "Iesniegt" at bounding box center [697, 526] width 165 height 40
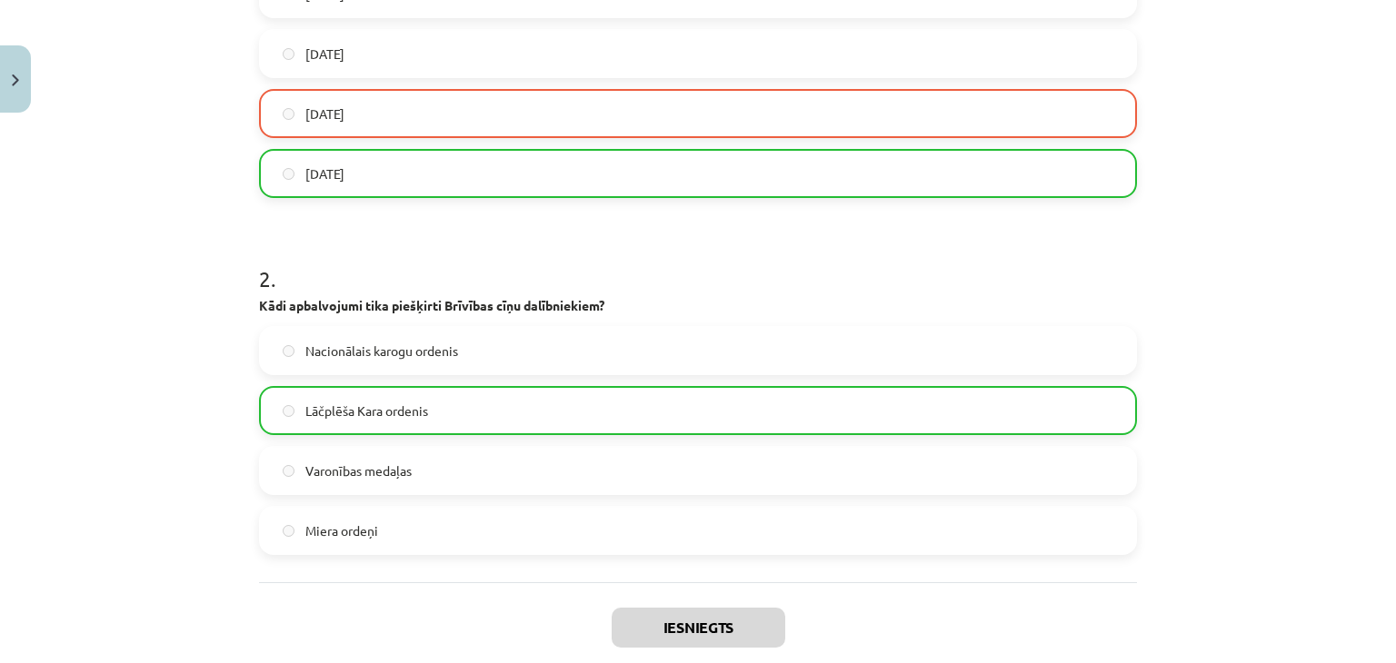
scroll to position [643, 0]
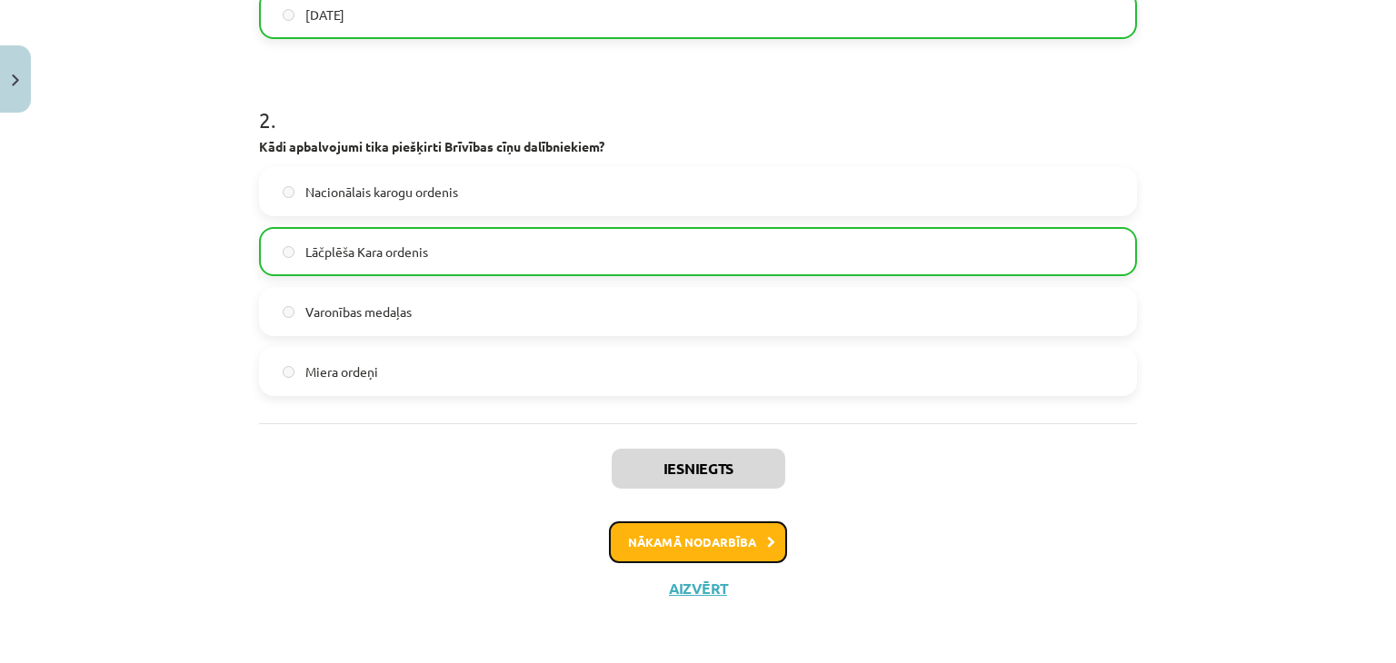
click at [751, 538] on button "Nākamā nodarbība" at bounding box center [698, 543] width 178 height 42
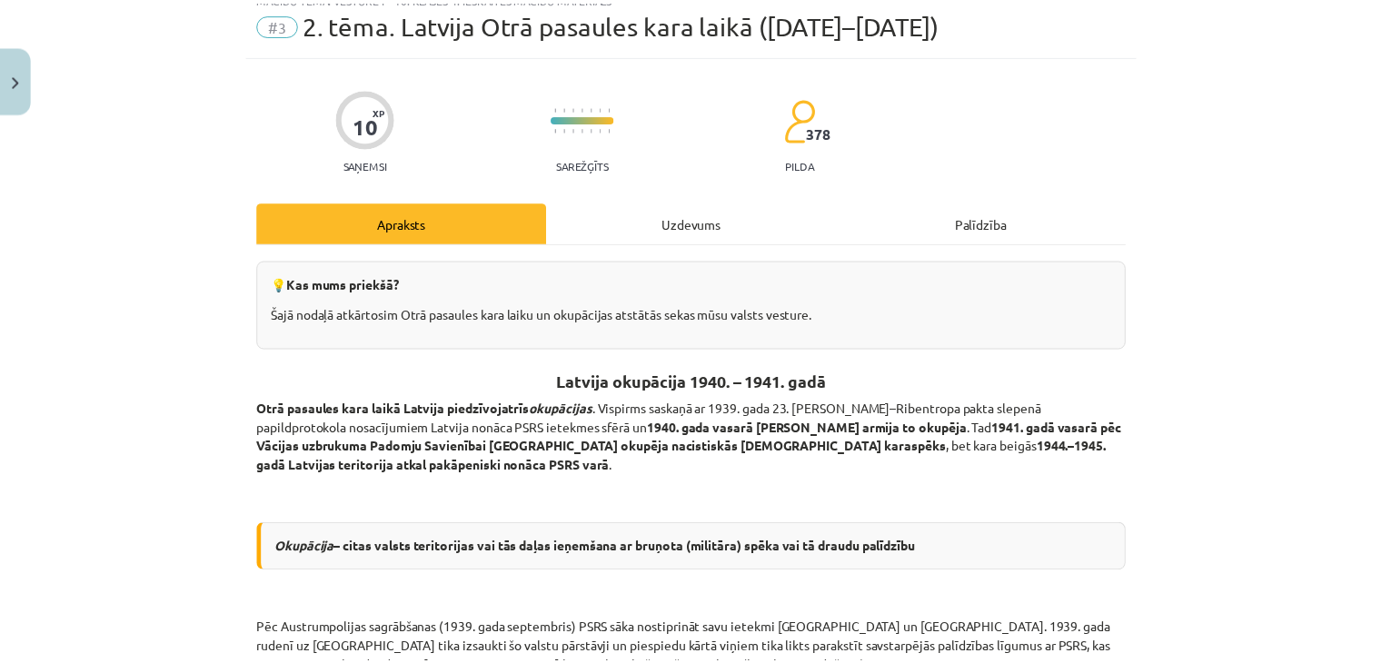
scroll to position [0, 0]
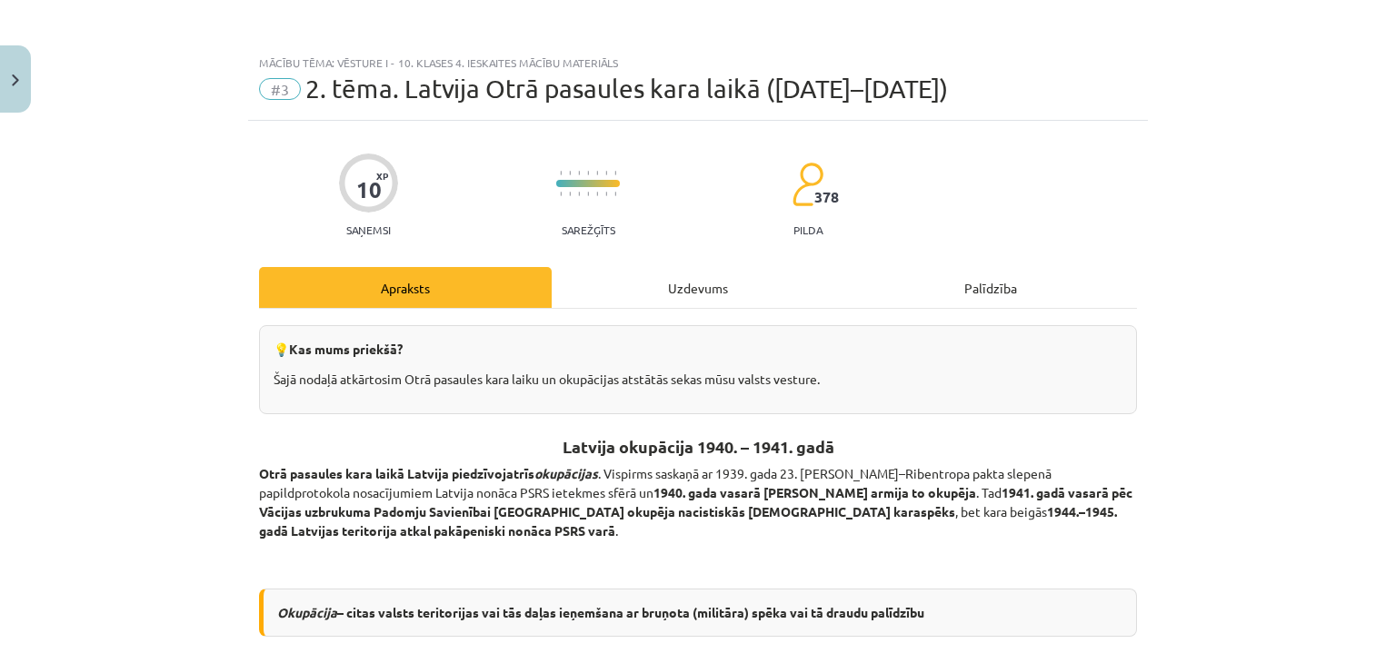
click at [248, 95] on div "Mācību tēma: Vēsture i - 10. klases 4. ieskaites mācību materiāls #3 ​2. tēma. …" at bounding box center [698, 82] width 900 height 75
drag, startPoint x: 303, startPoint y: 95, endPoint x: 337, endPoint y: 88, distance: 35.3
click at [308, 93] on span "​2. tēma. Latvija Otrā pasaules kara laikā (1939–1945)" at bounding box center [626, 89] width 642 height 30
click at [22, 72] on button "Close" at bounding box center [15, 78] width 31 height 67
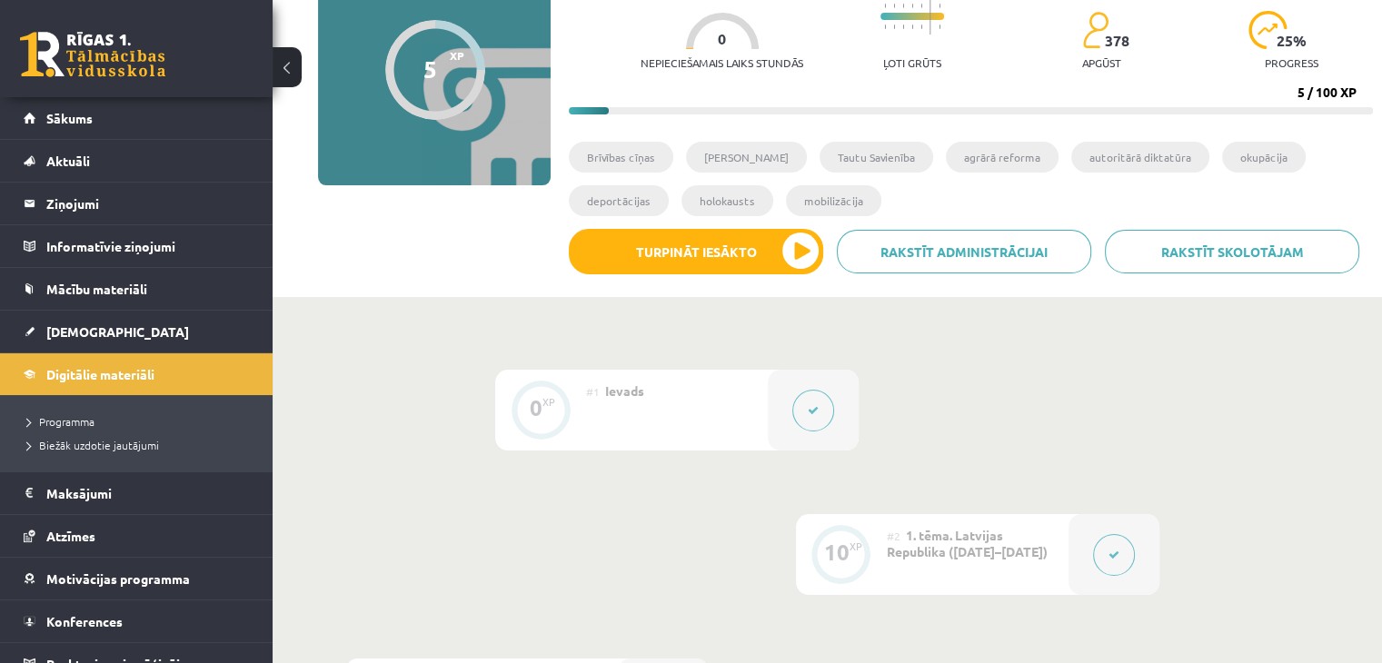
scroll to position [182, 0]
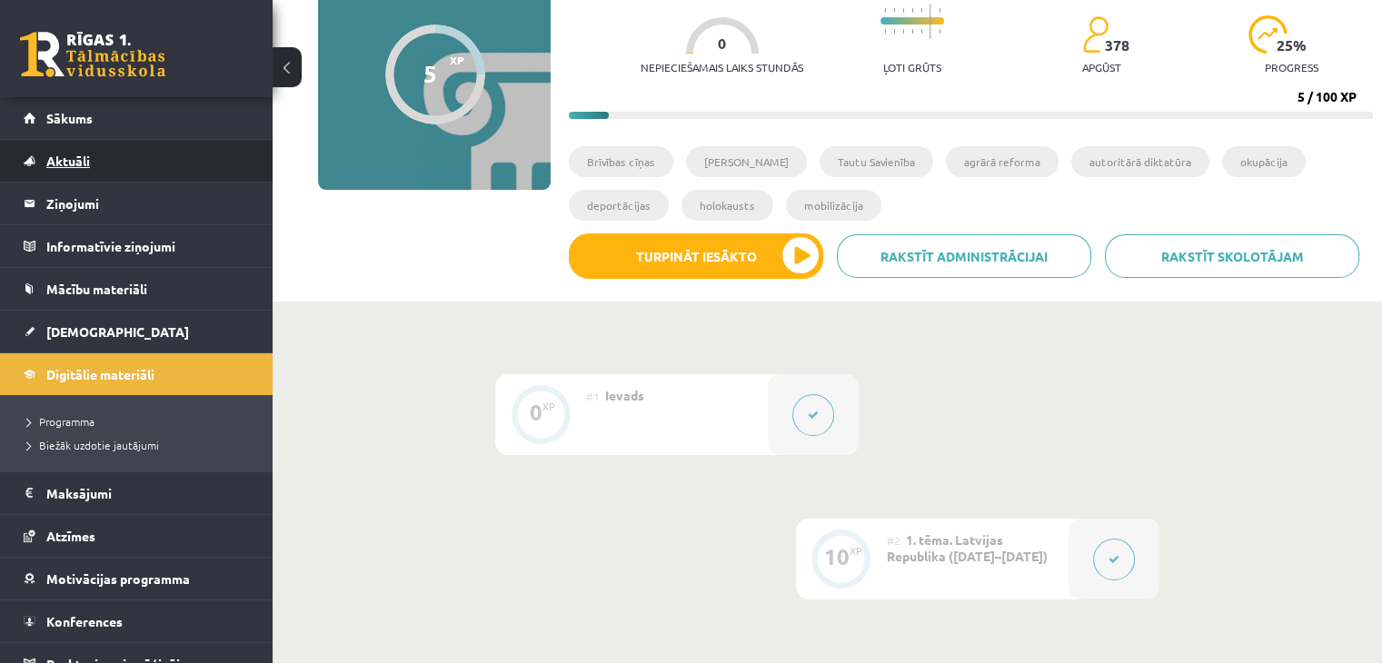
click at [201, 171] on link "Aktuāli" at bounding box center [137, 161] width 226 height 42
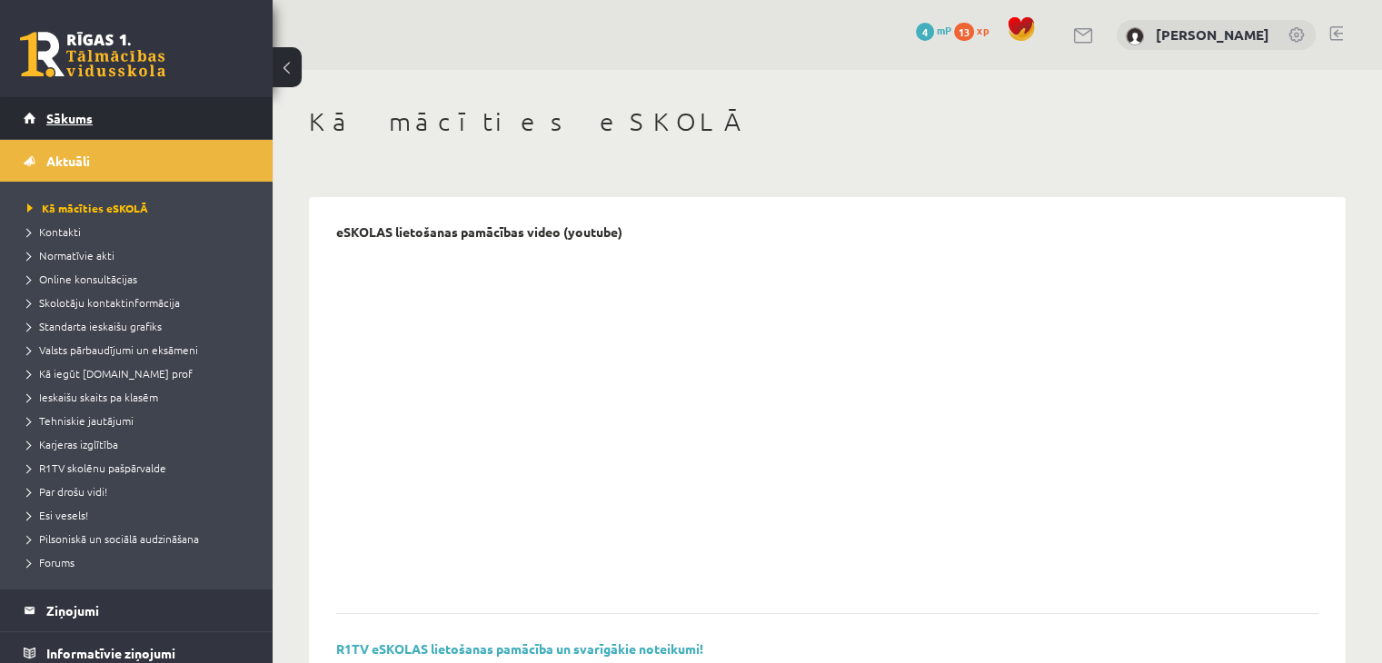
click at [177, 124] on link "Sākums" at bounding box center [137, 118] width 226 height 42
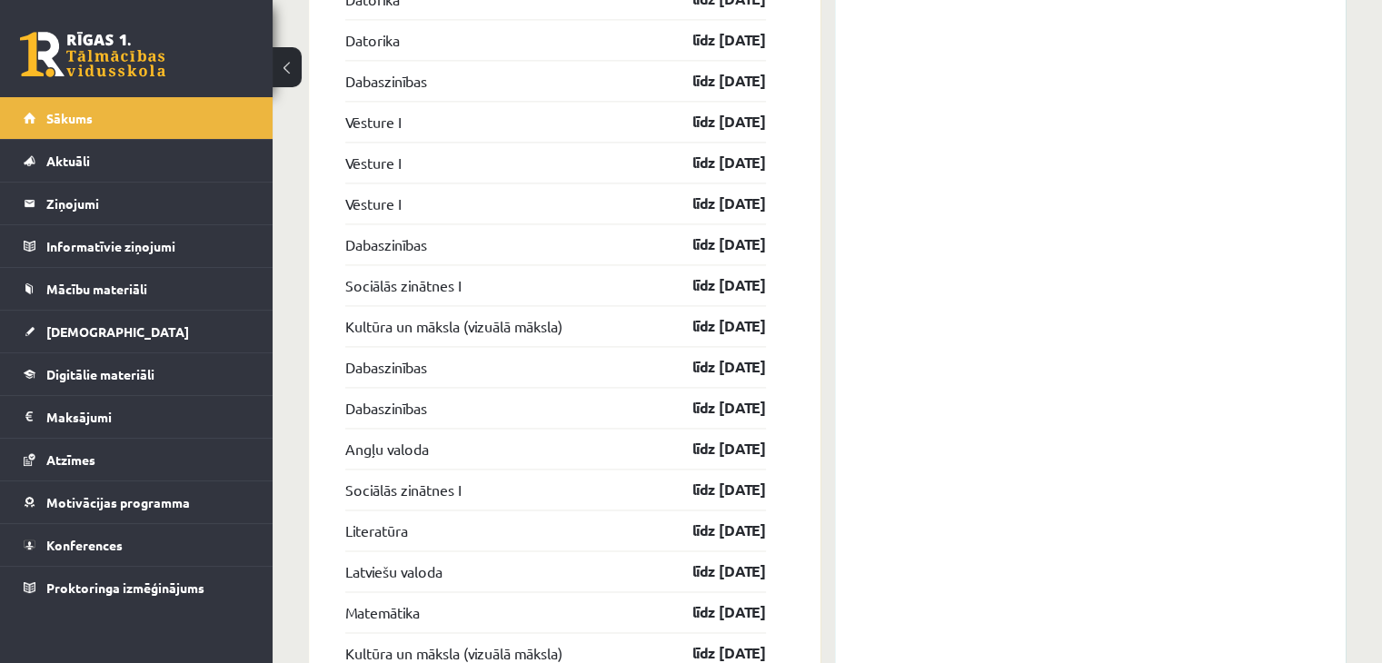
scroll to position [2970, 0]
